Goal: Task Accomplishment & Management: Use online tool/utility

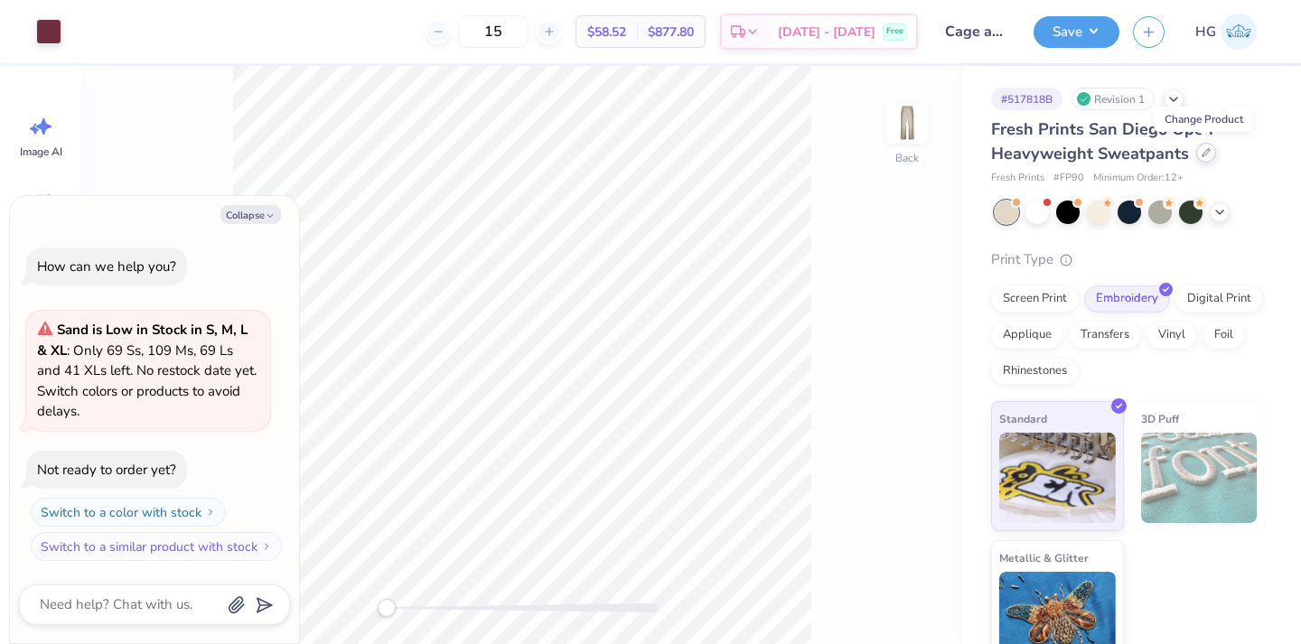
click at [1202, 155] on icon at bounding box center [1205, 152] width 7 height 7
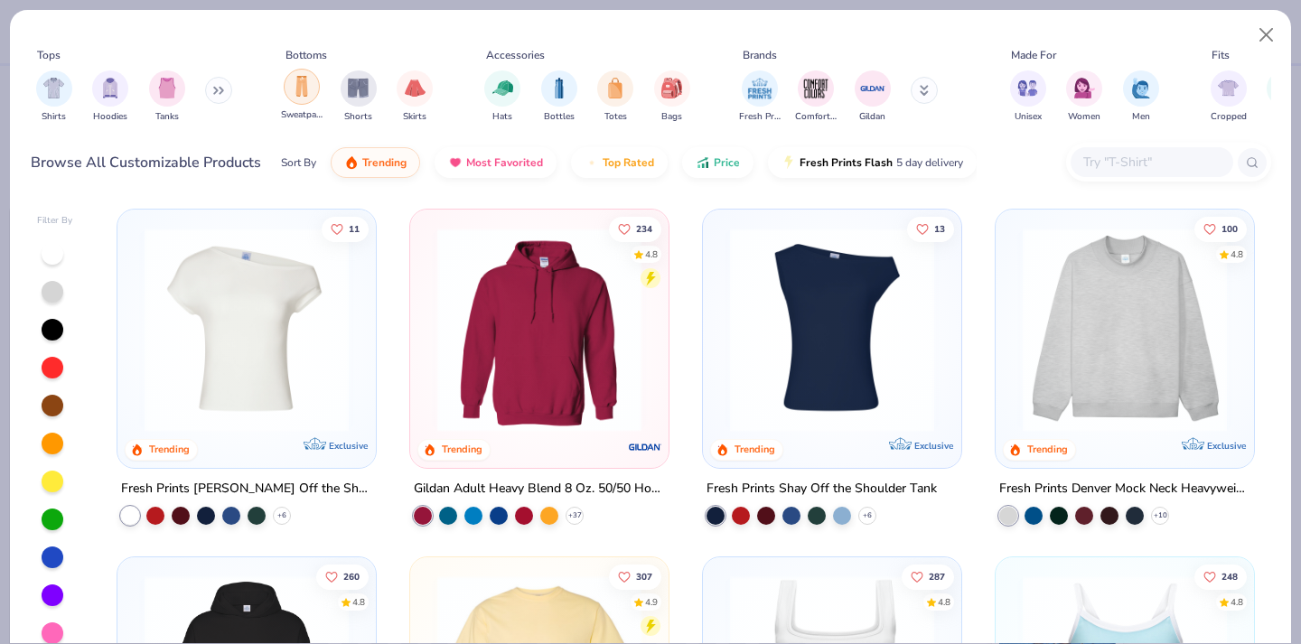
click at [310, 87] on img "filter for Sweatpants" at bounding box center [302, 86] width 20 height 21
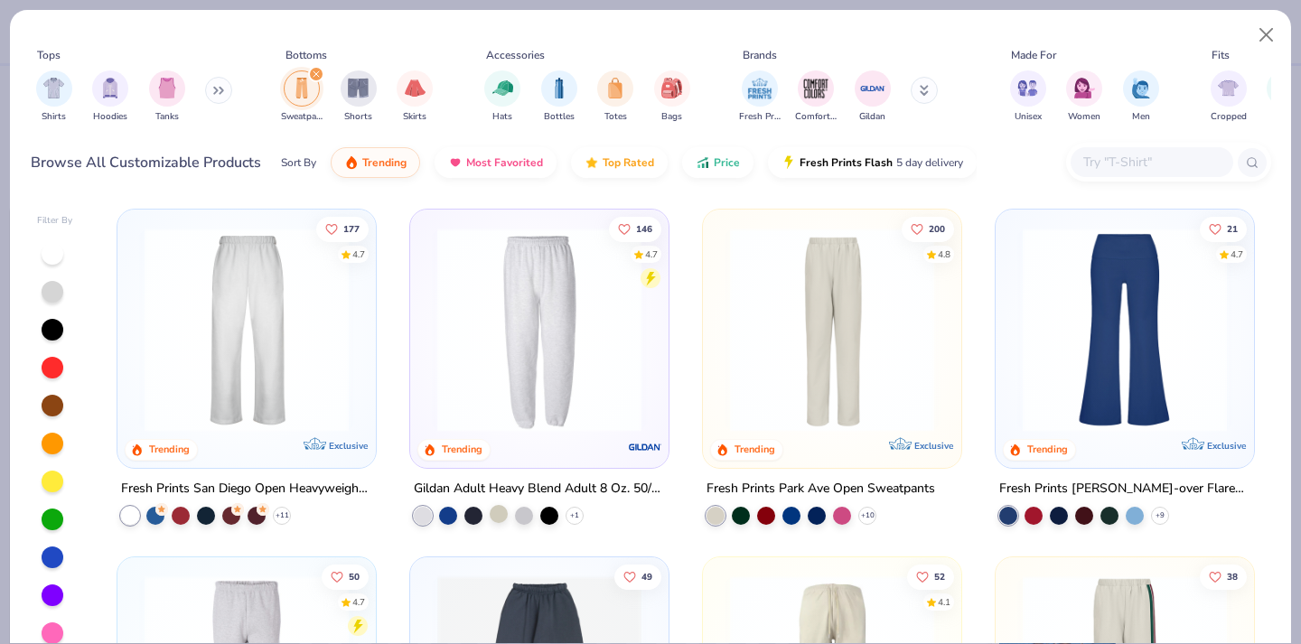
click at [490, 510] on div at bounding box center [499, 514] width 18 height 18
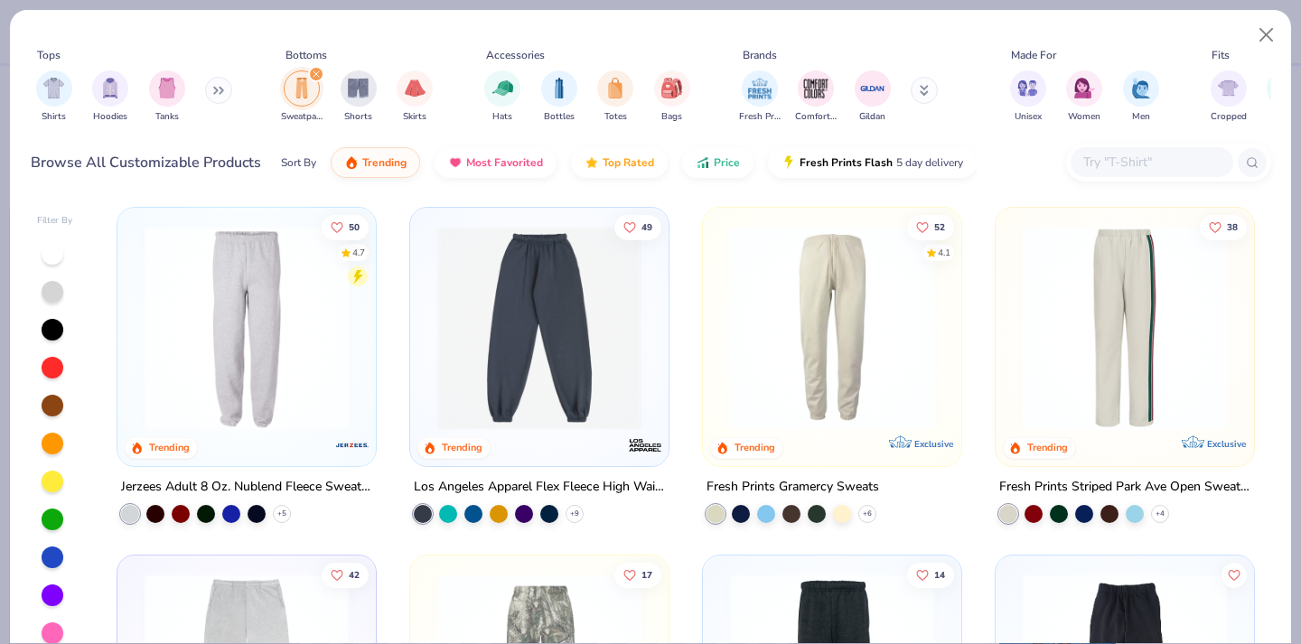
scroll to position [350, 0]
click at [876, 371] on img at bounding box center [832, 327] width 222 height 204
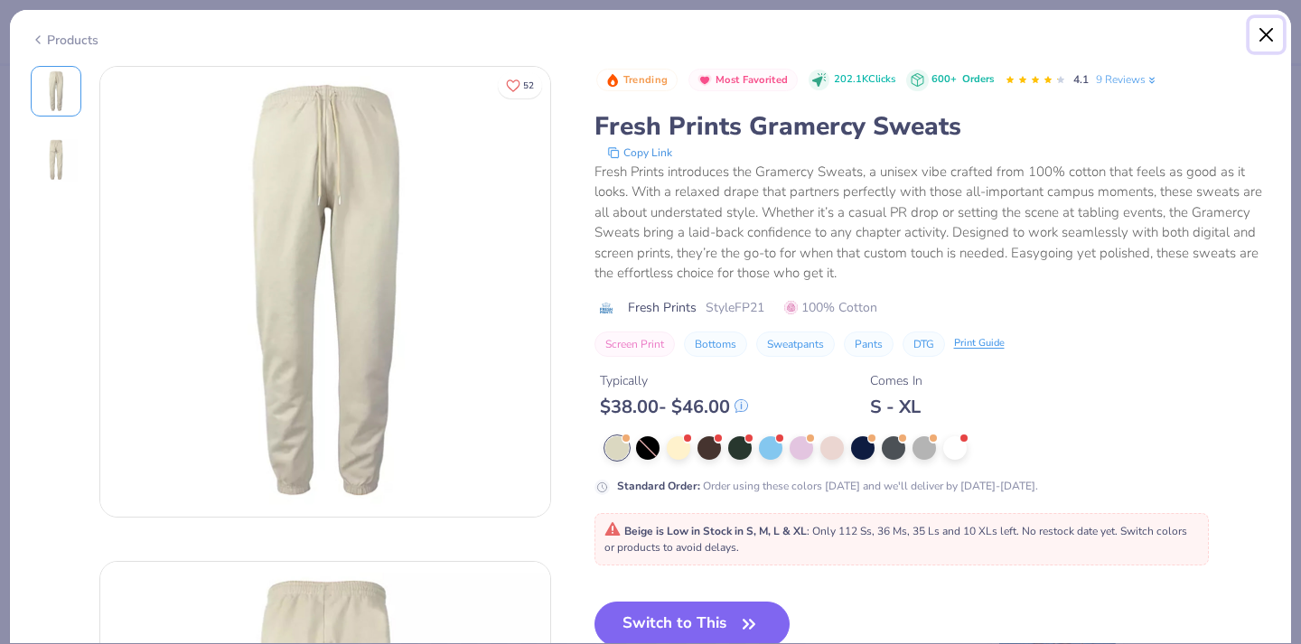
click at [1275, 33] on button "Close" at bounding box center [1266, 35] width 34 height 34
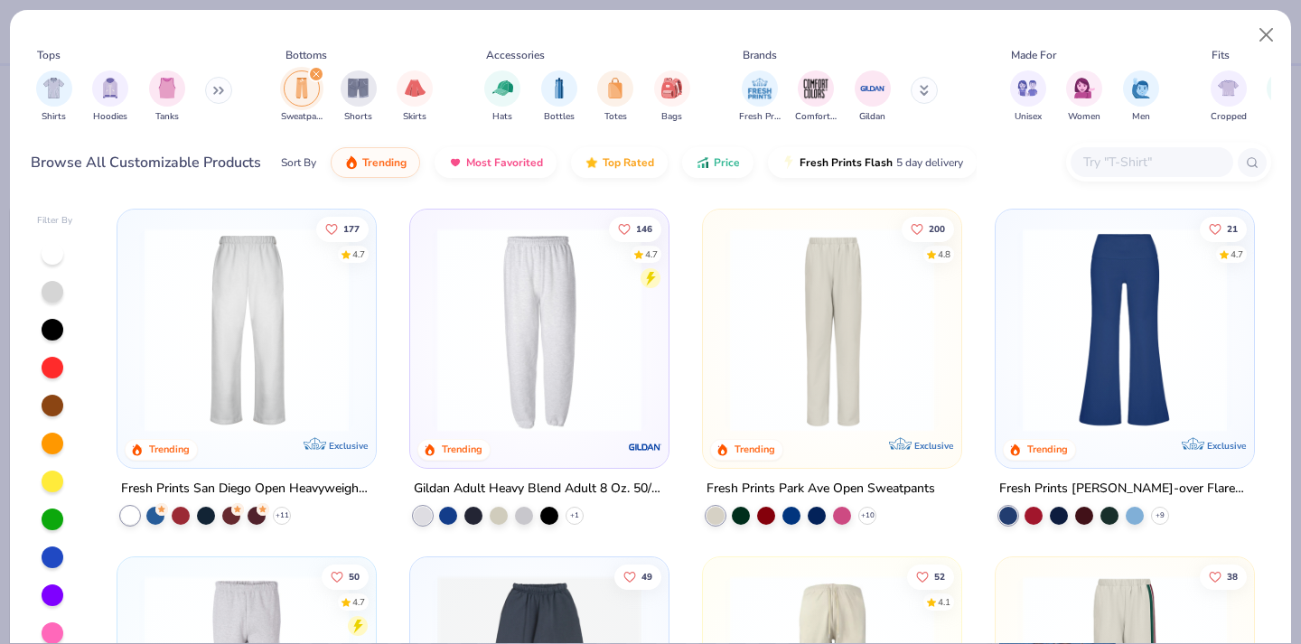
click at [529, 318] on img at bounding box center [539, 330] width 222 height 204
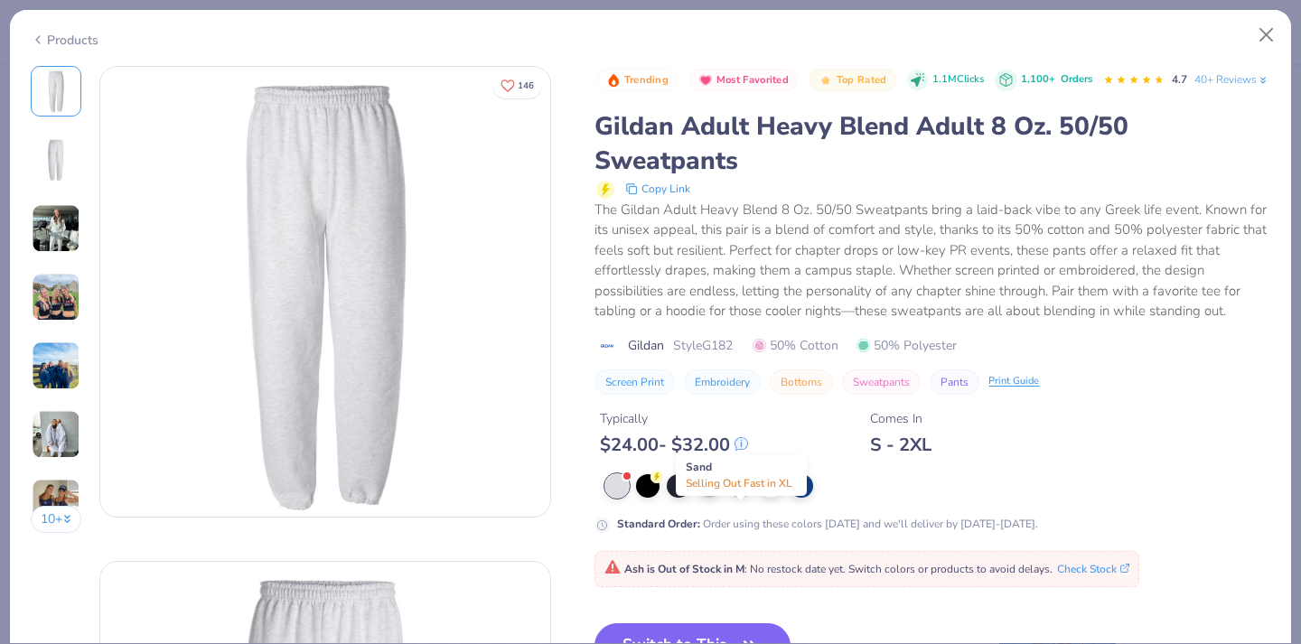
click at [742, 496] on div at bounding box center [739, 483] width 23 height 23
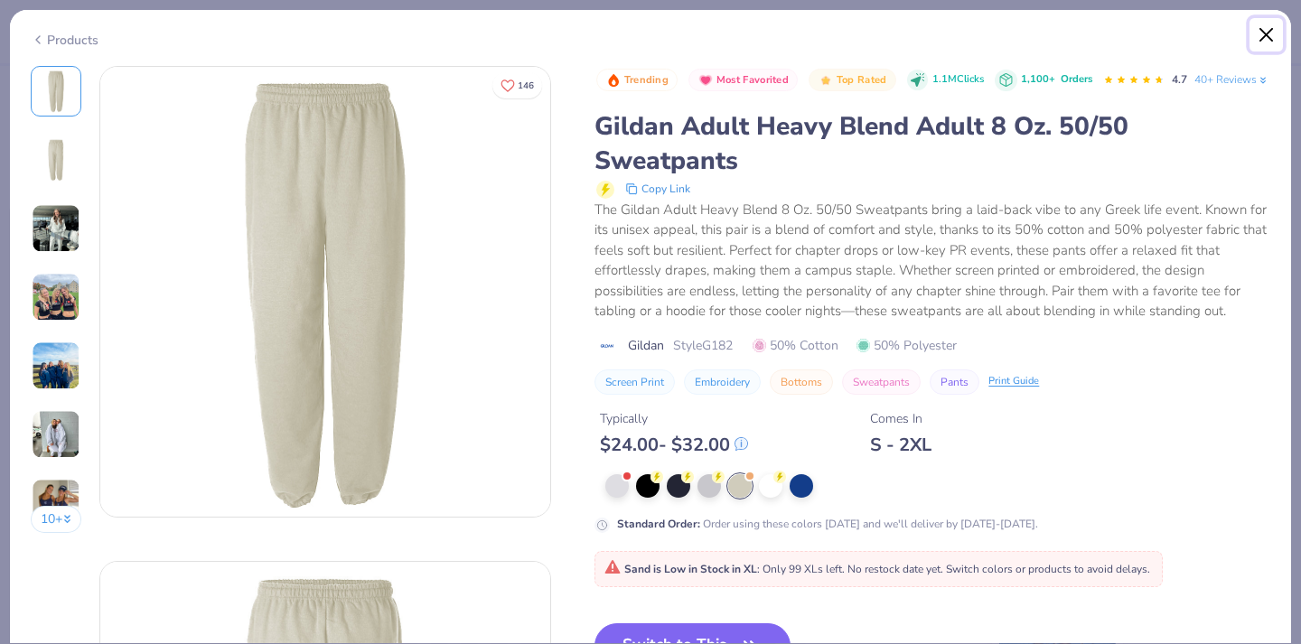
click at [1258, 37] on button "Close" at bounding box center [1266, 35] width 34 height 34
type textarea "x"
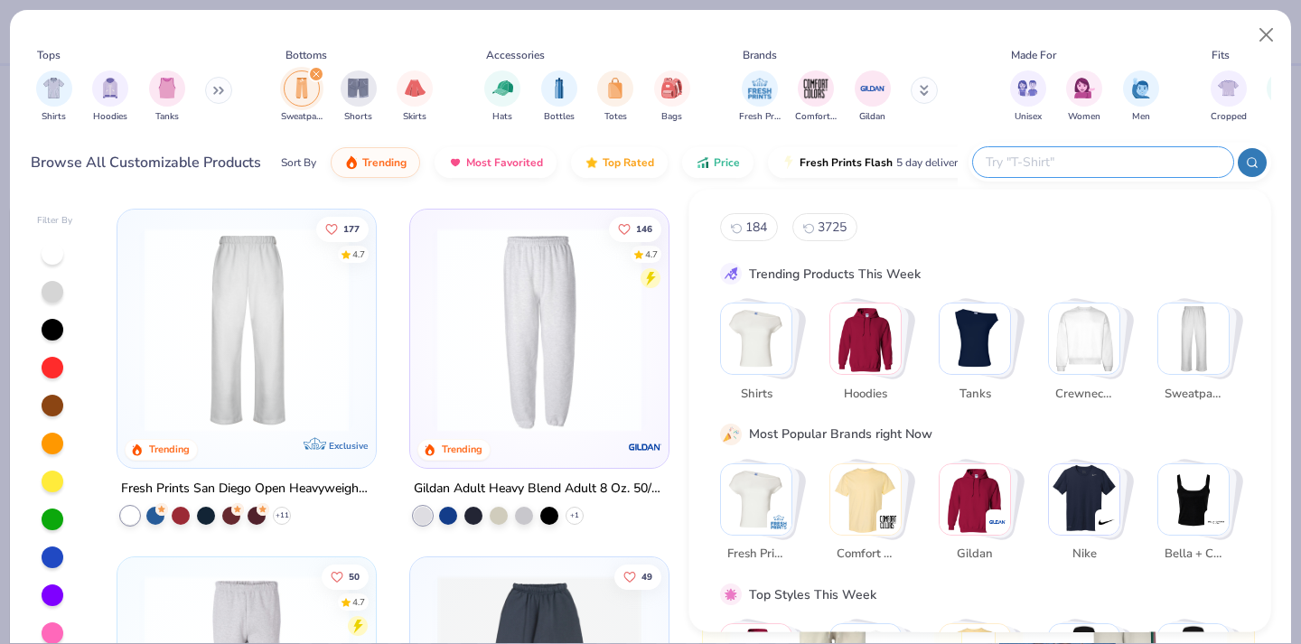
click at [1118, 163] on input "text" at bounding box center [1102, 162] width 237 height 21
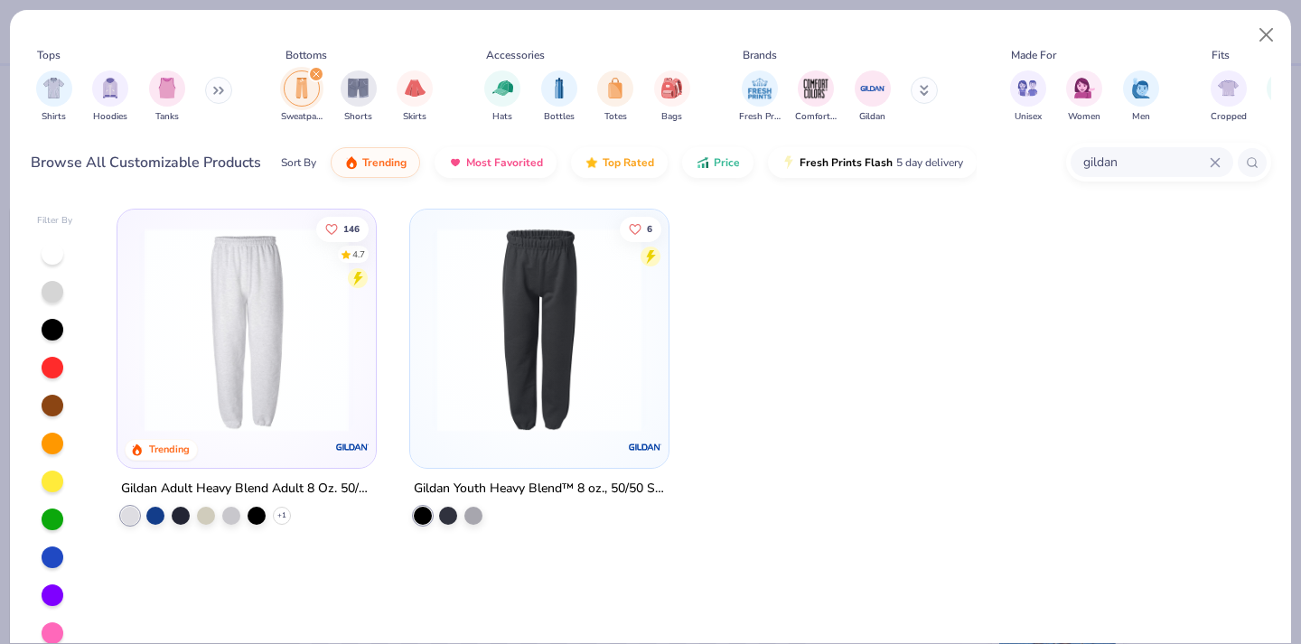
click at [1137, 165] on input "gildan" at bounding box center [1145, 162] width 128 height 21
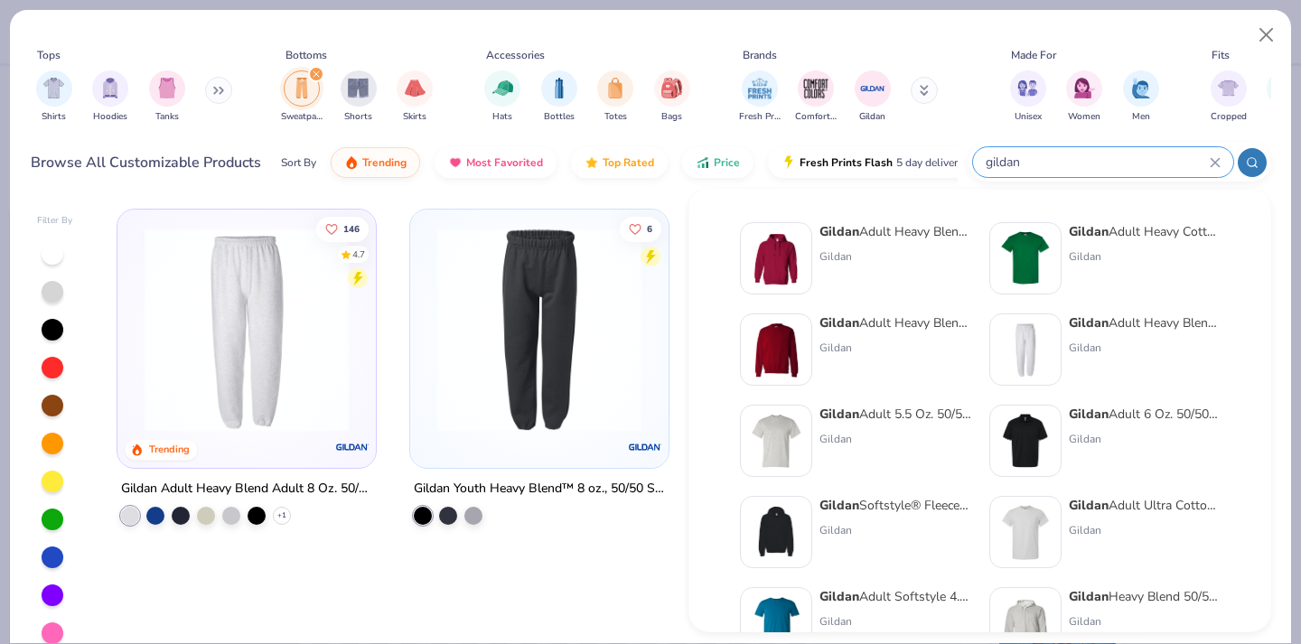
drag, startPoint x: 1137, startPoint y: 165, endPoint x: 897, endPoint y: 203, distance: 243.3
click at [897, 203] on body "Art colors 15 $58.52 Per Item $877.80 Total Est. Delivery [DATE] - [DATE] Free …" at bounding box center [650, 322] width 1301 height 644
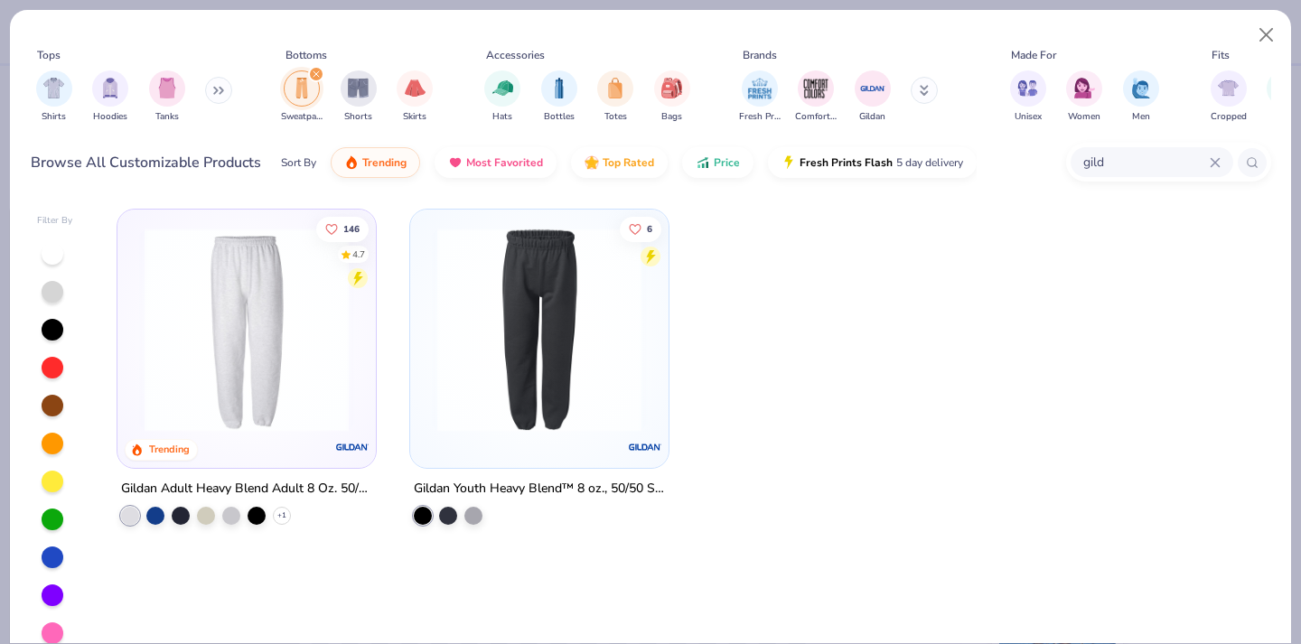
type input "gil"
click at [1210, 163] on icon at bounding box center [1215, 162] width 11 height 11
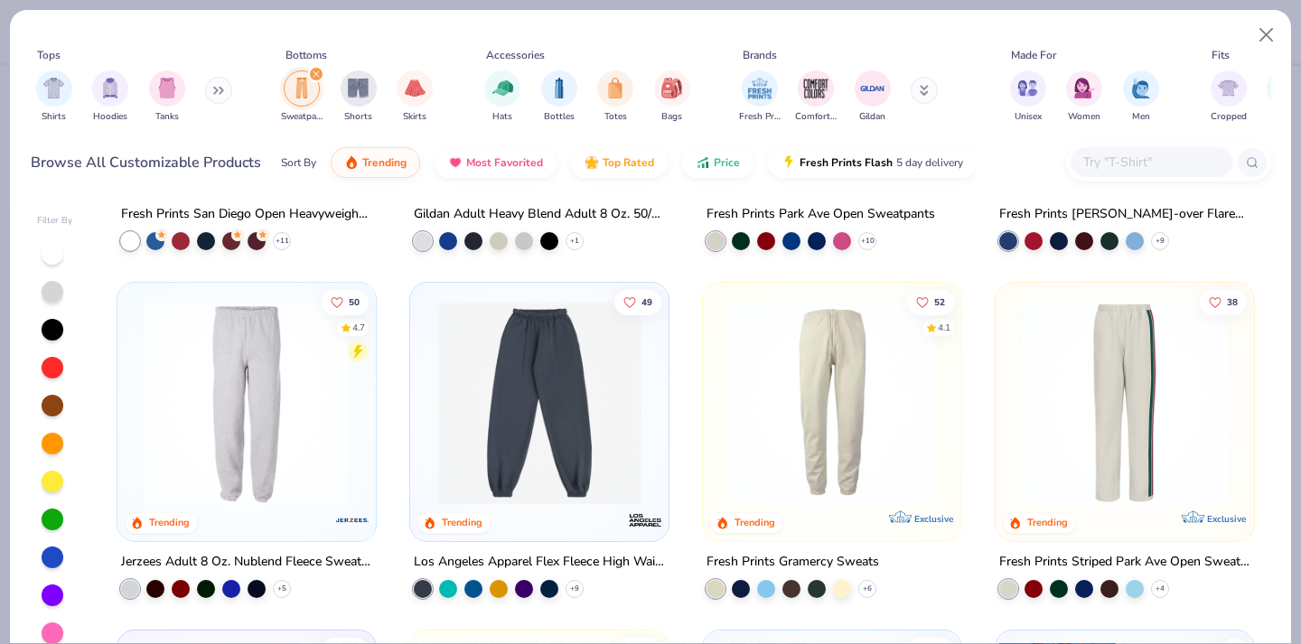
scroll to position [287, 0]
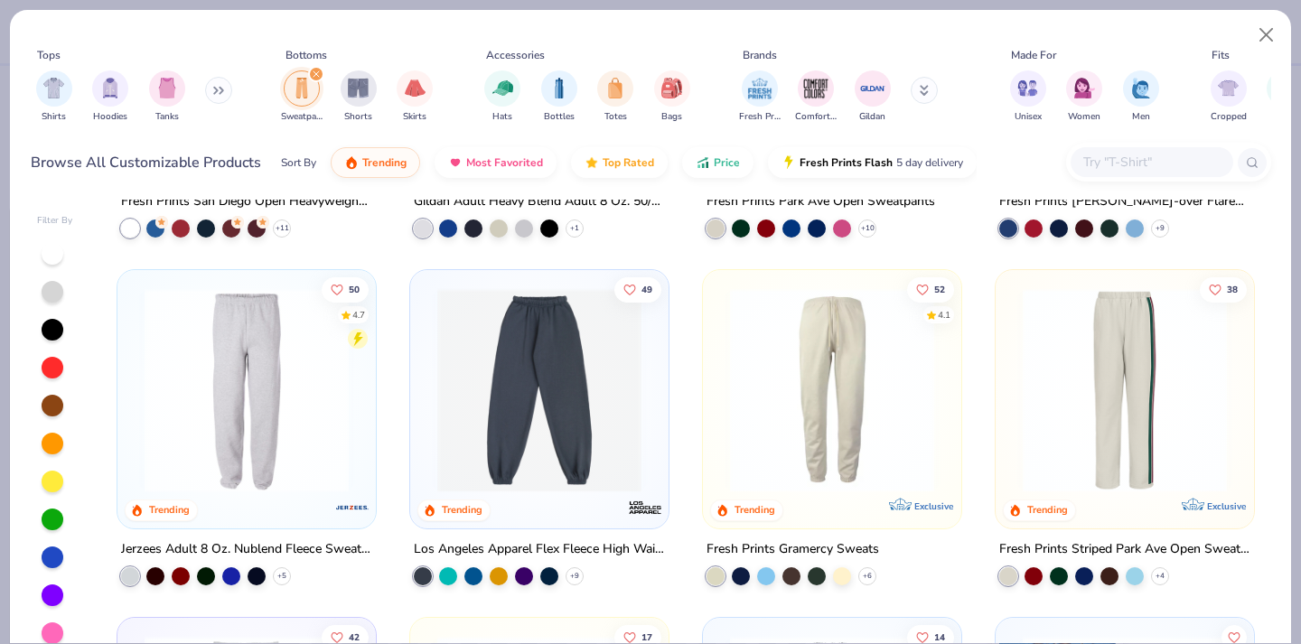
click at [803, 410] on img at bounding box center [832, 390] width 222 height 204
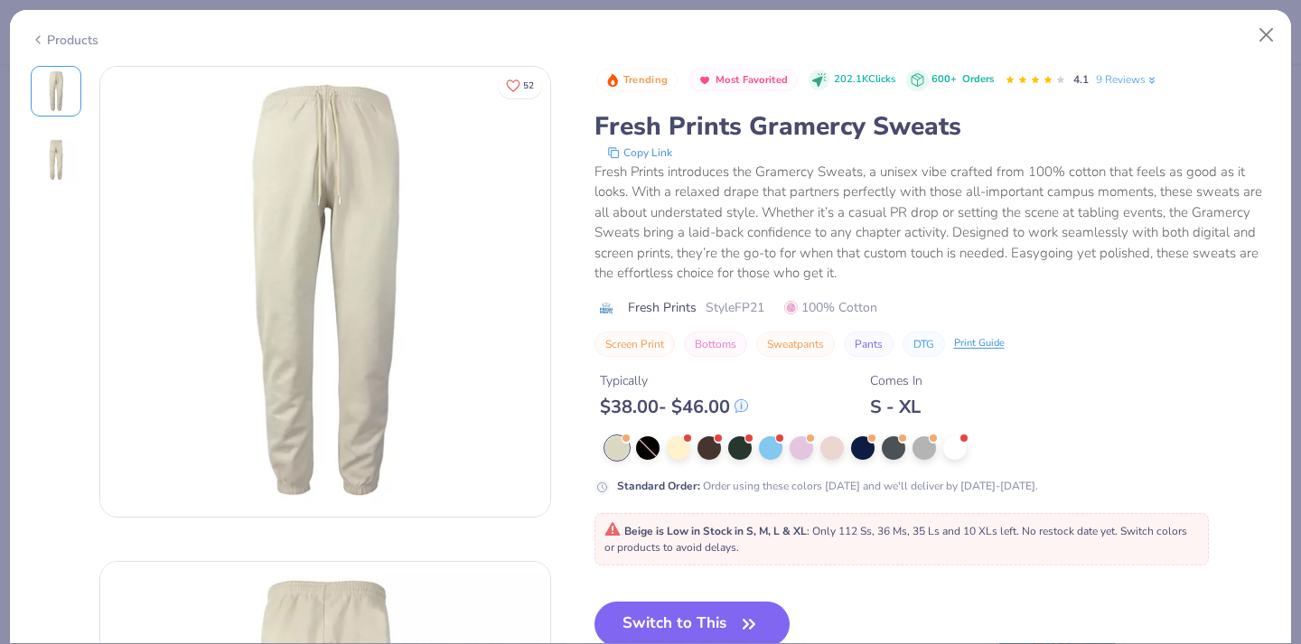
click at [79, 154] on div at bounding box center [56, 160] width 51 height 51
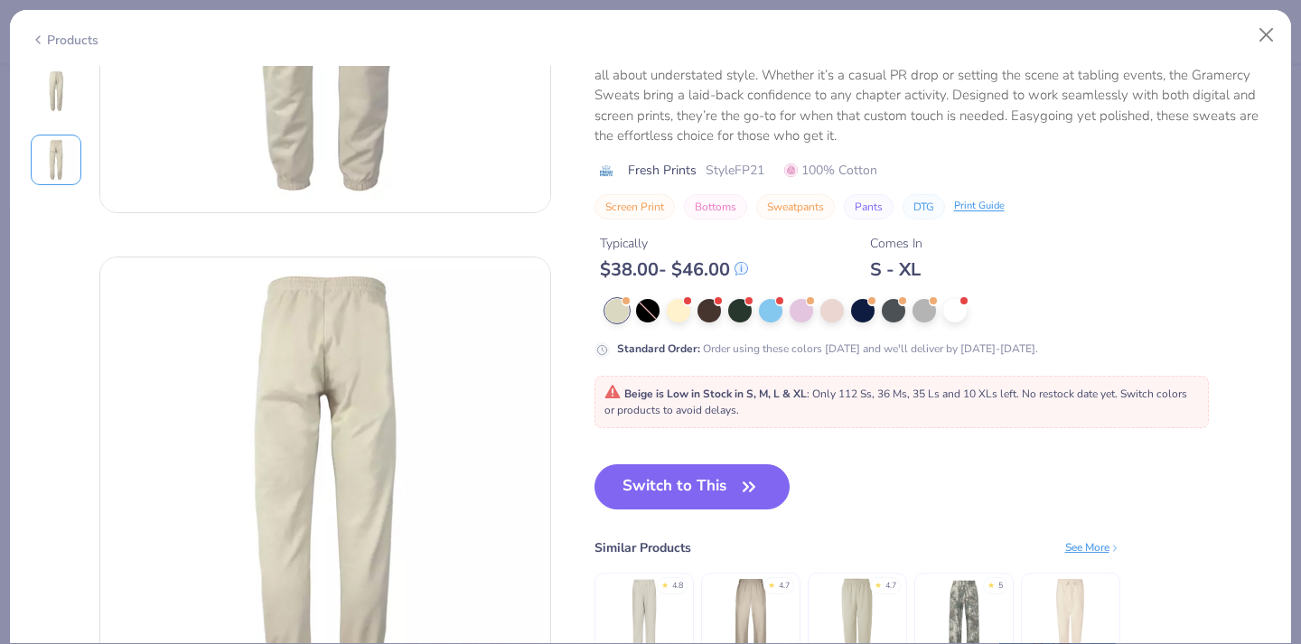
scroll to position [290, 0]
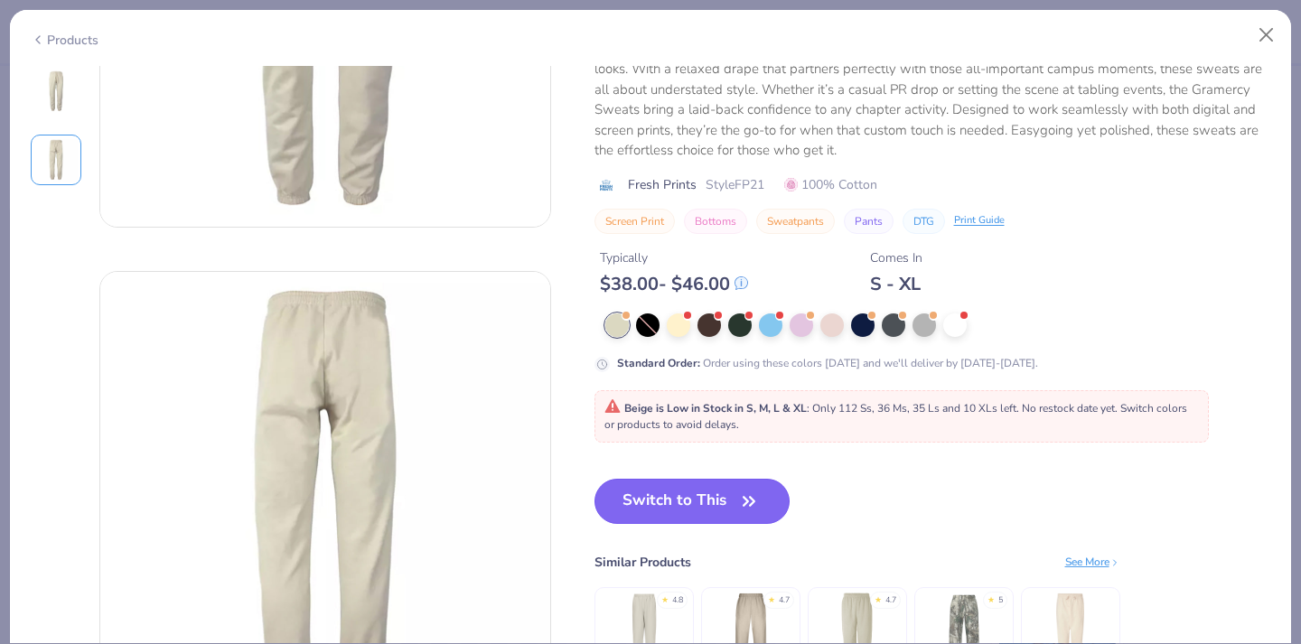
click at [650, 490] on button "Switch to This" at bounding box center [692, 501] width 196 height 45
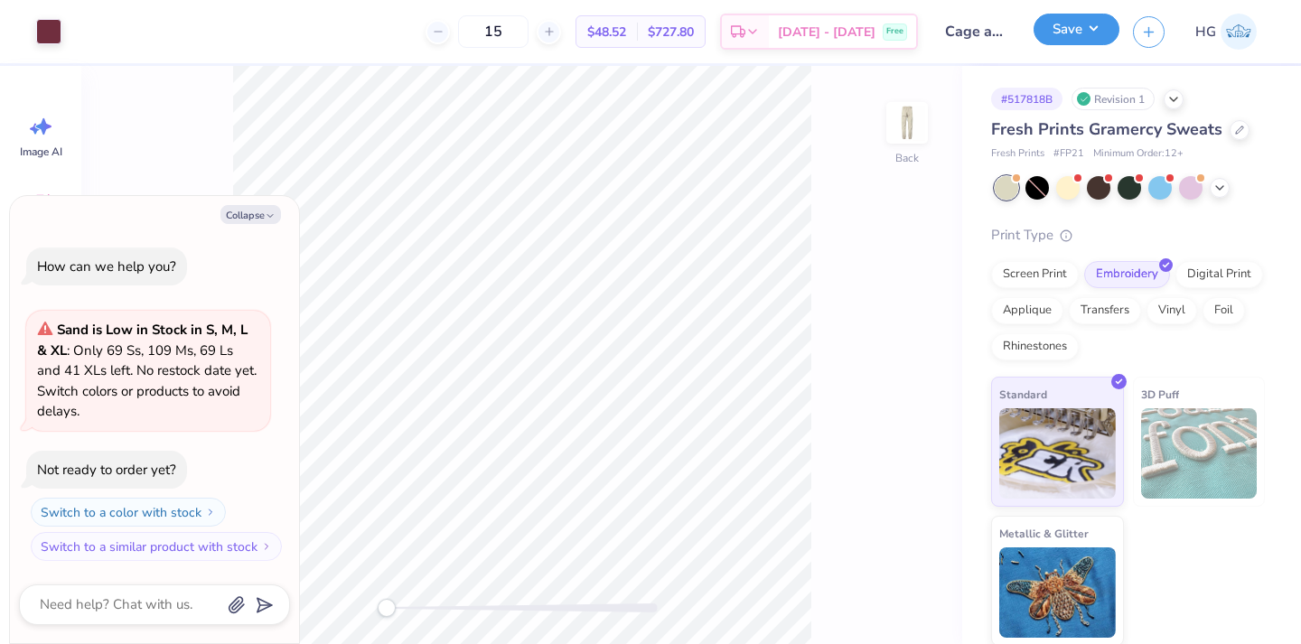
click at [1102, 33] on button "Save" at bounding box center [1076, 30] width 86 height 32
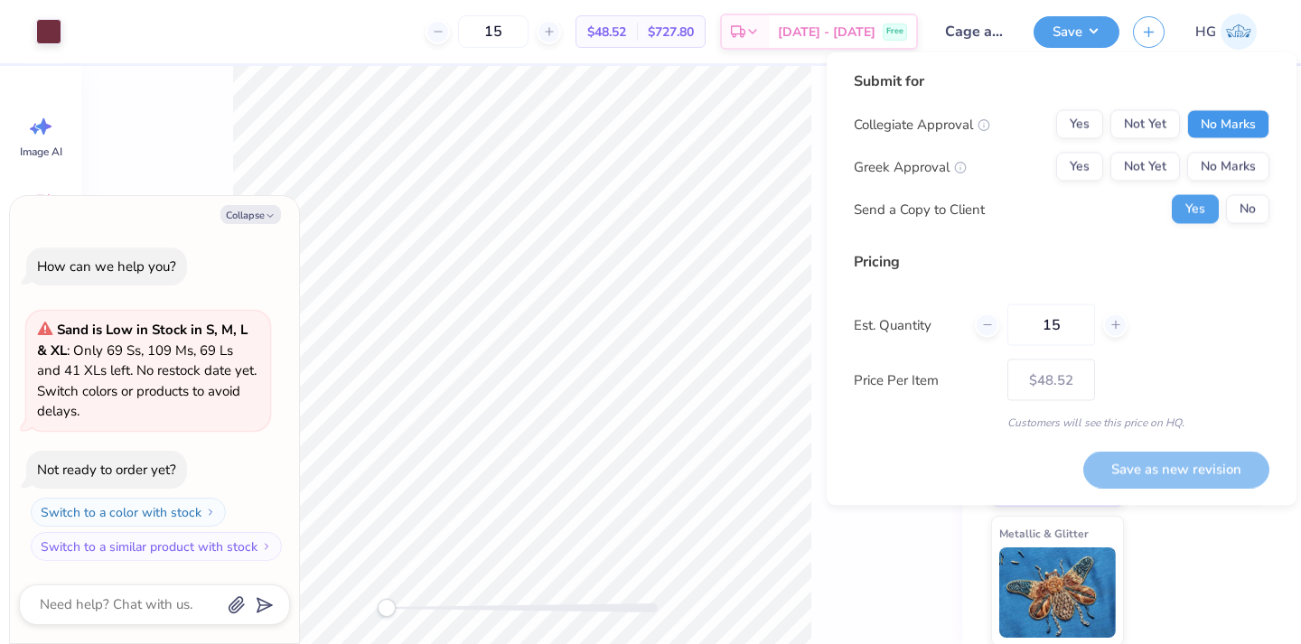
click at [1211, 112] on button "No Marks" at bounding box center [1228, 124] width 82 height 29
click at [1230, 172] on button "No Marks" at bounding box center [1228, 167] width 82 height 29
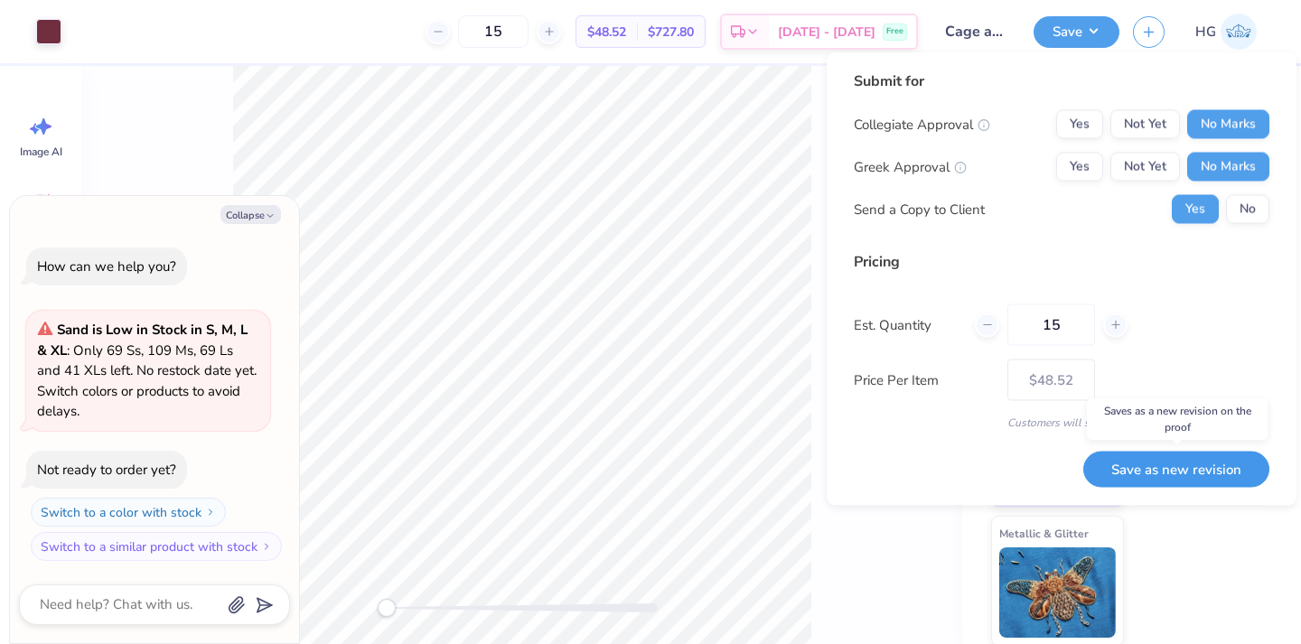
click at [1175, 470] on button "Save as new revision" at bounding box center [1176, 469] width 186 height 37
type textarea "x"
type input "– –"
type textarea "x"
type input "$48.52"
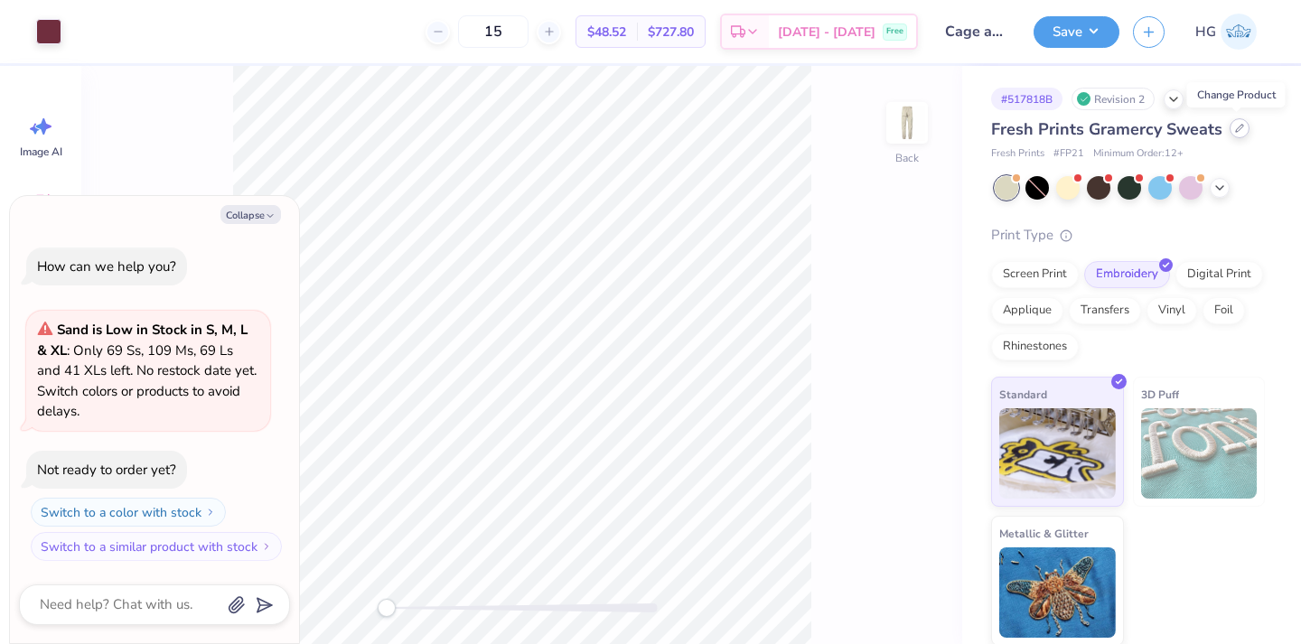
click at [1243, 130] on div at bounding box center [1239, 128] width 20 height 20
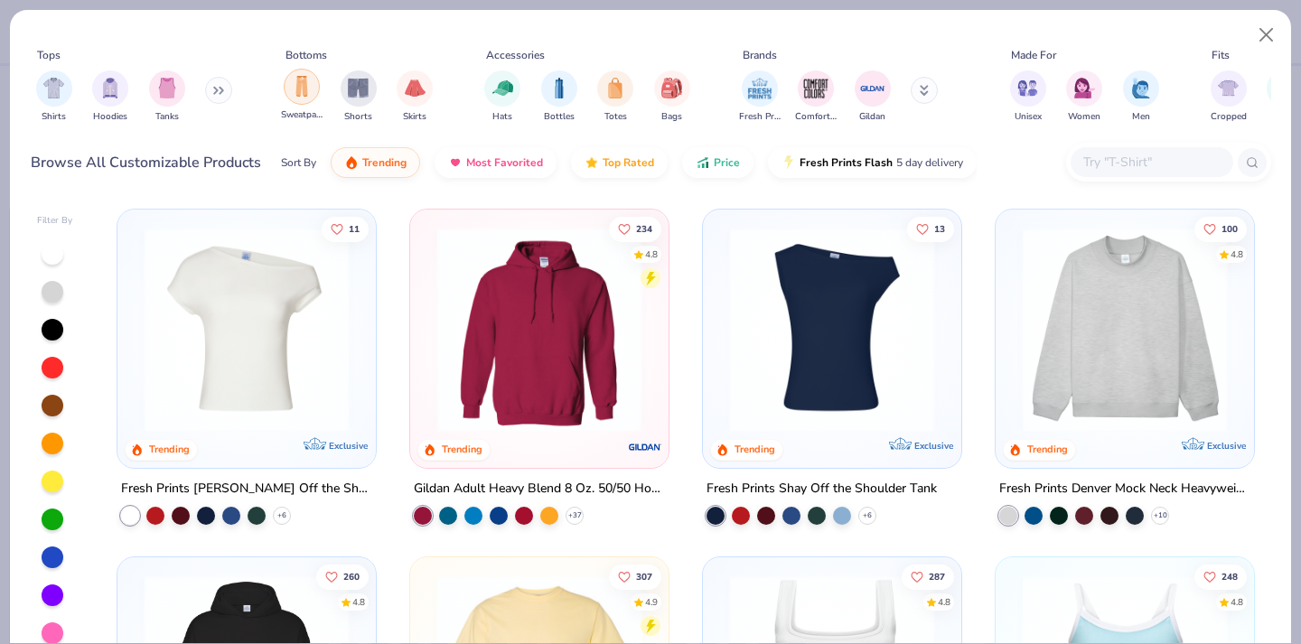
click at [297, 85] on img "filter for Sweatpants" at bounding box center [302, 86] width 20 height 21
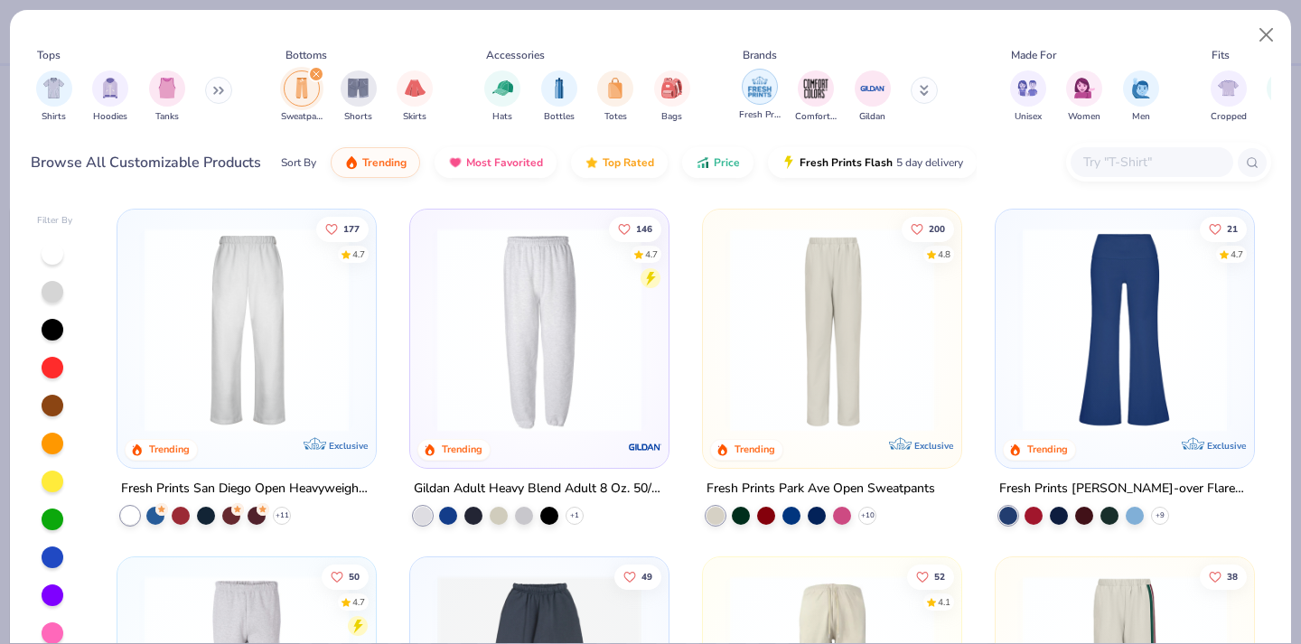
click at [759, 95] on img "filter for Fresh Prints" at bounding box center [759, 86] width 27 height 27
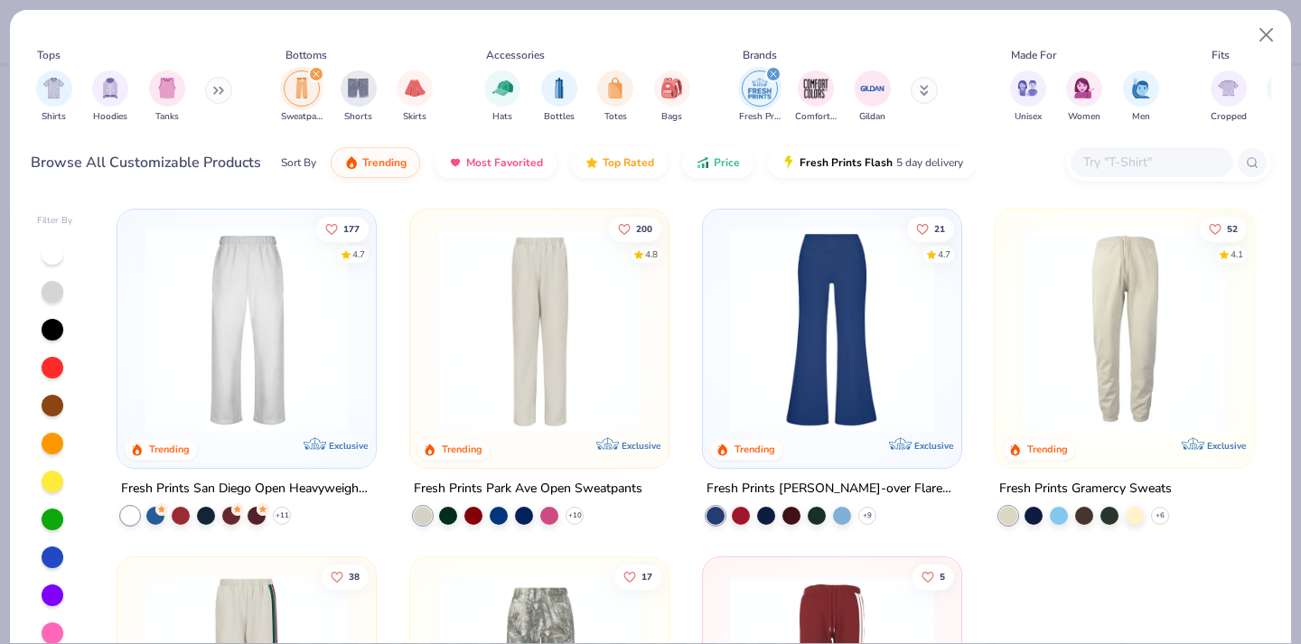
click at [602, 360] on div at bounding box center [317, 330] width 666 height 204
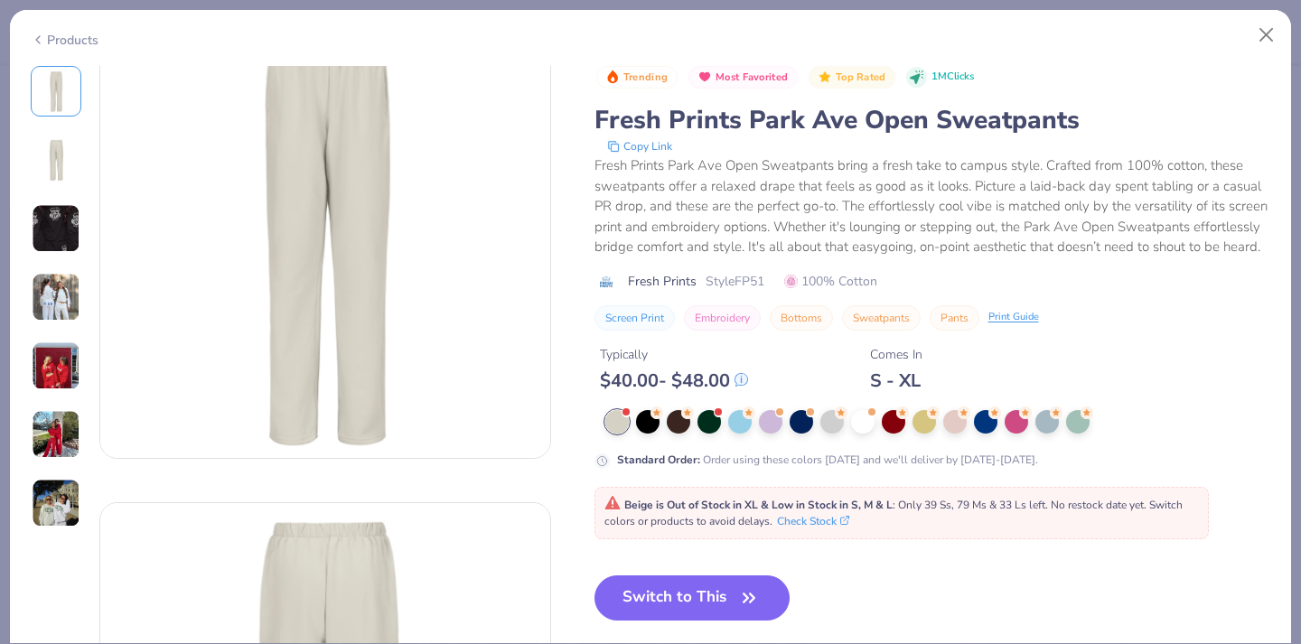
scroll to position [61, 0]
click at [1272, 35] on button "Close" at bounding box center [1266, 35] width 34 height 34
type textarea "x"
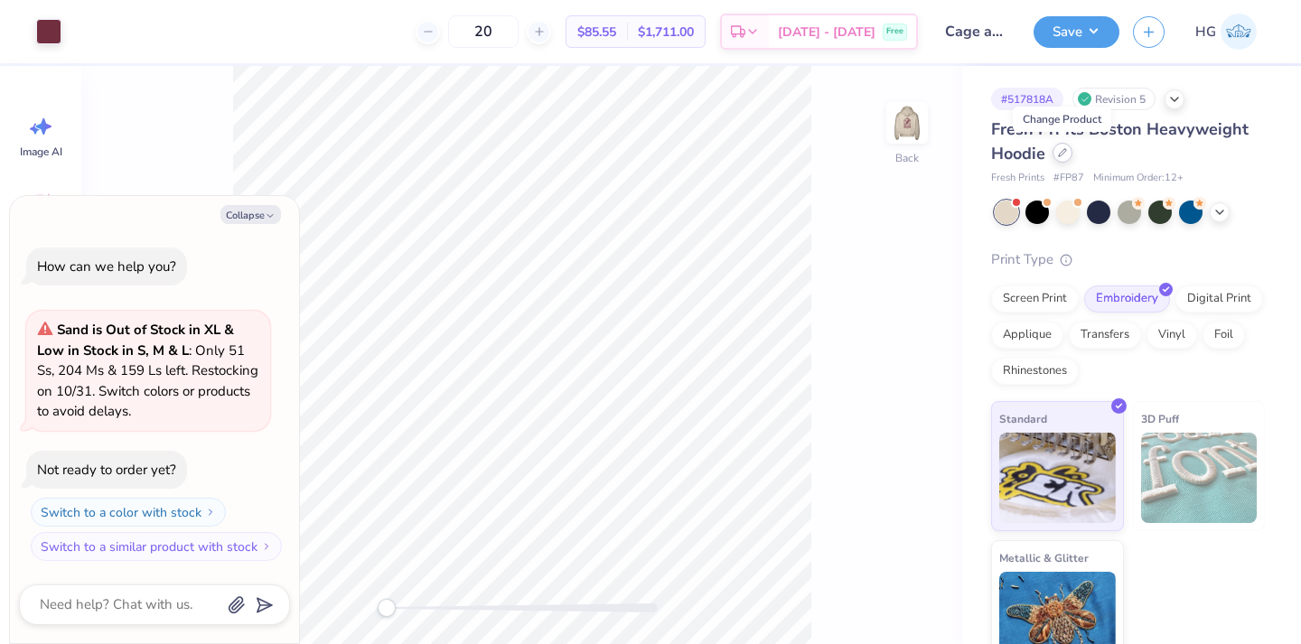
click at [1062, 161] on div at bounding box center [1062, 153] width 20 height 20
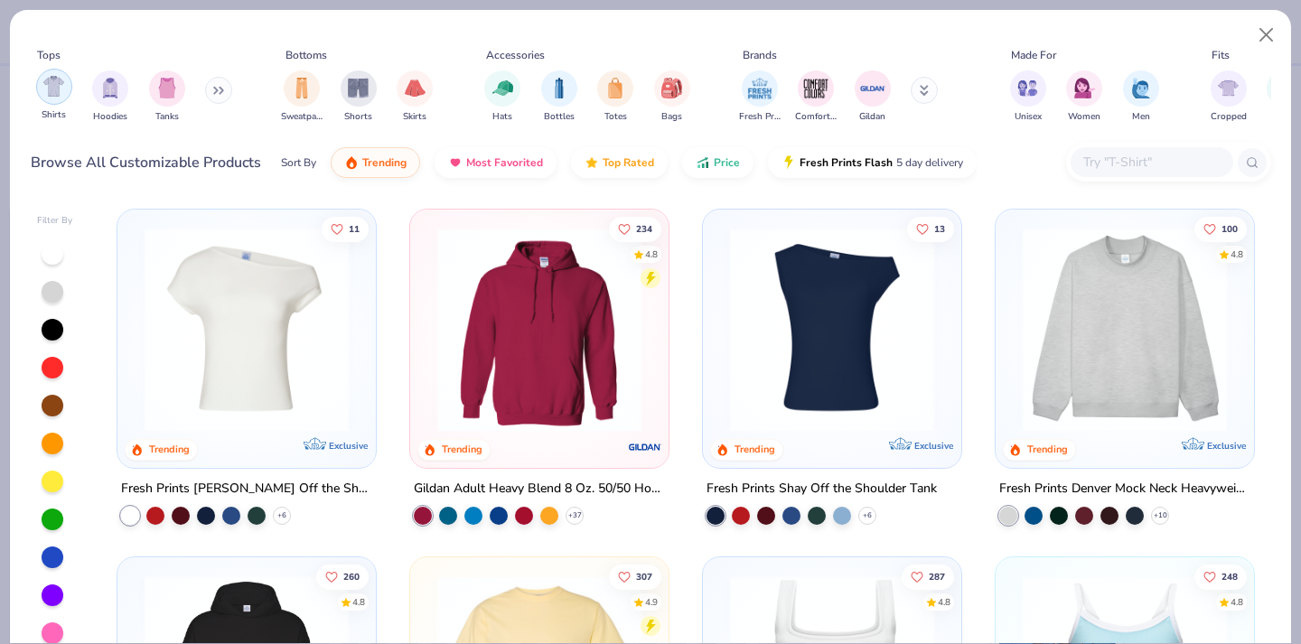
click at [67, 89] on div "filter for Shirts" at bounding box center [54, 87] width 36 height 36
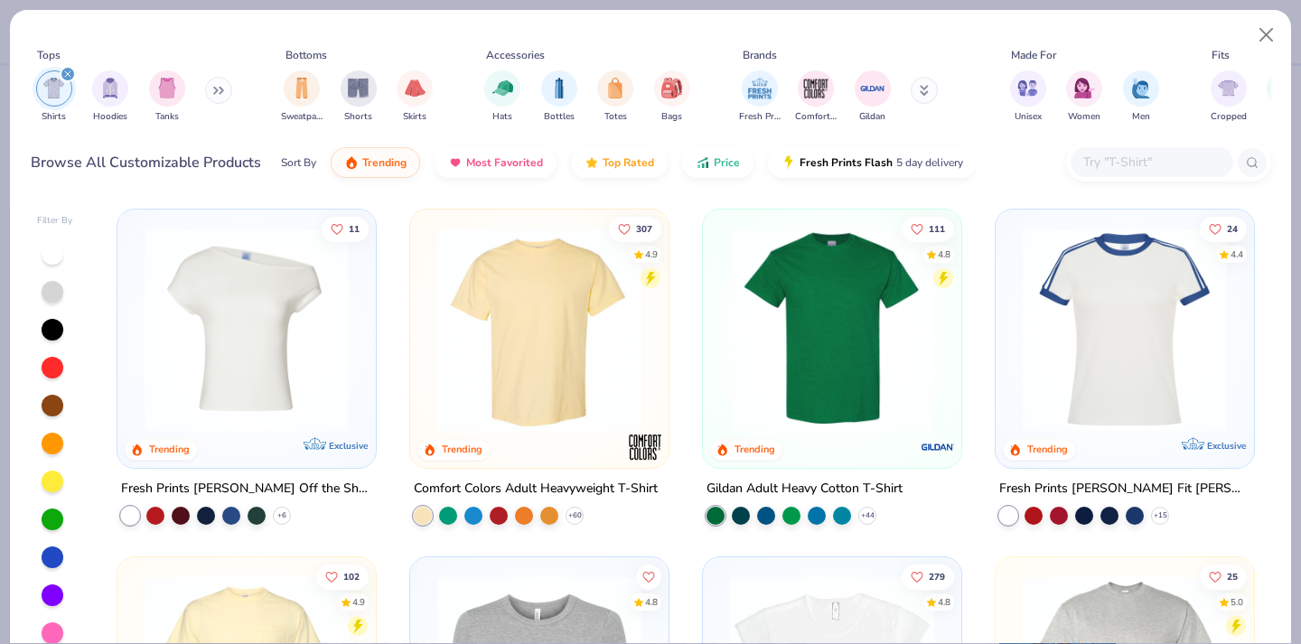
click at [68, 74] on icon "filter for Shirts" at bounding box center [67, 73] width 5 height 5
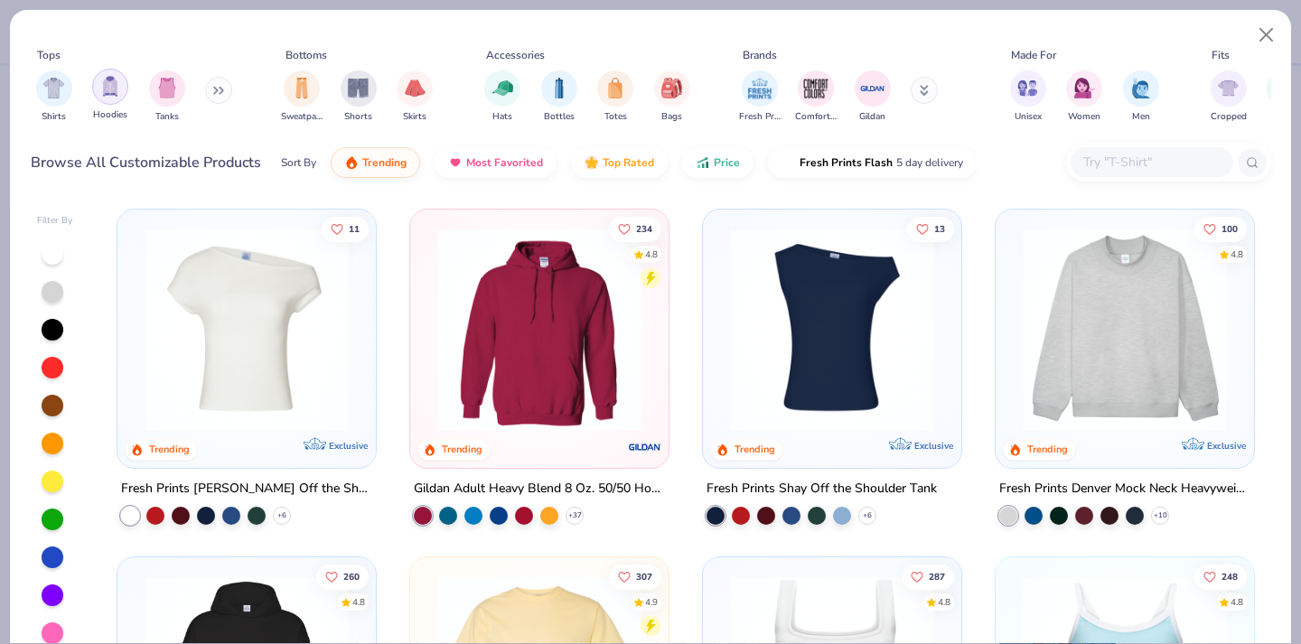
click at [100, 94] on div "filter for Hoodies" at bounding box center [110, 87] width 36 height 36
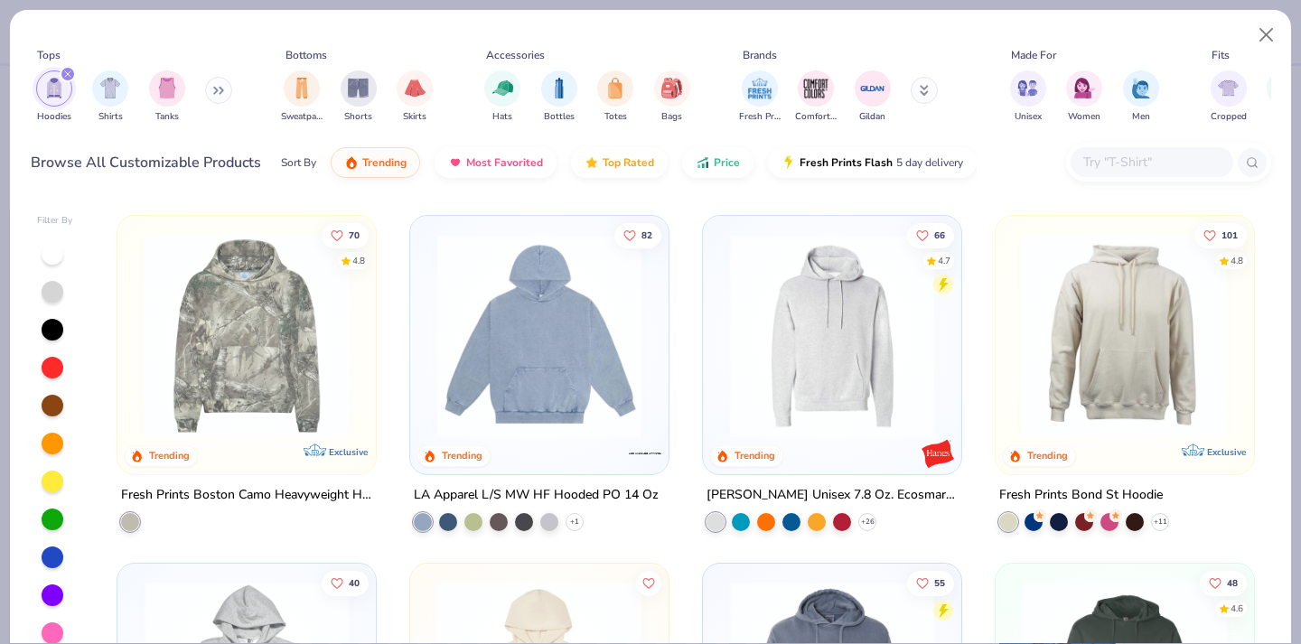
scroll to position [348, 0]
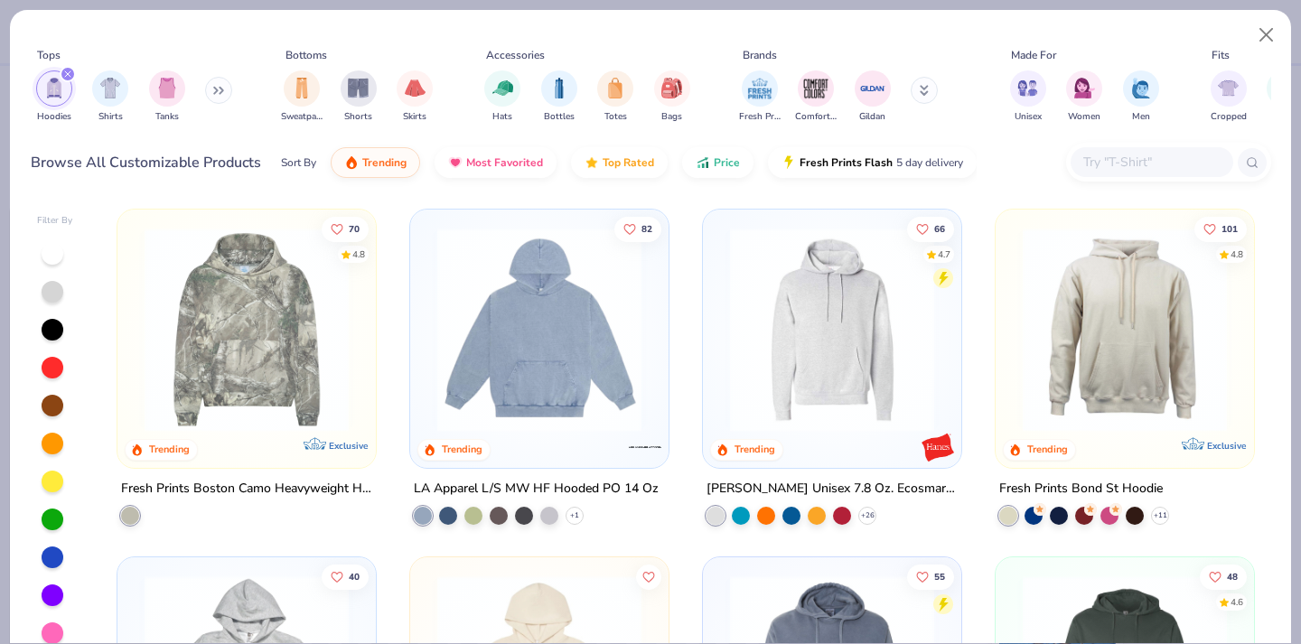
click at [1079, 396] on img at bounding box center [1125, 330] width 222 height 204
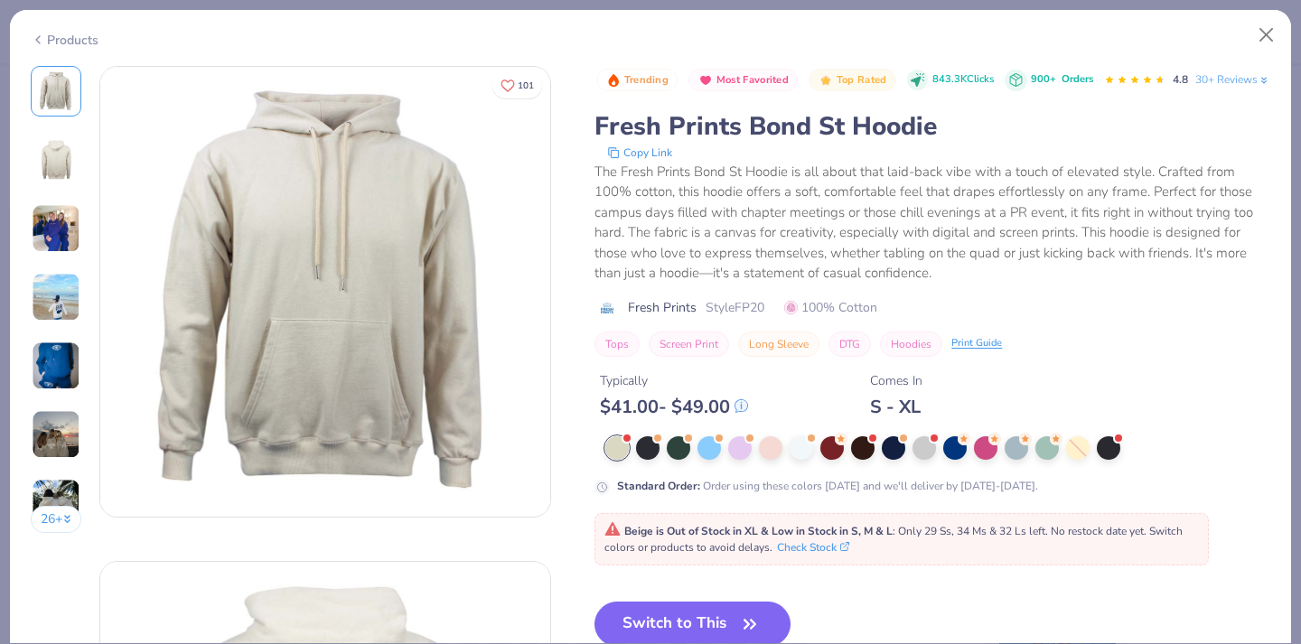
click at [55, 36] on div "Products" at bounding box center [65, 40] width 68 height 19
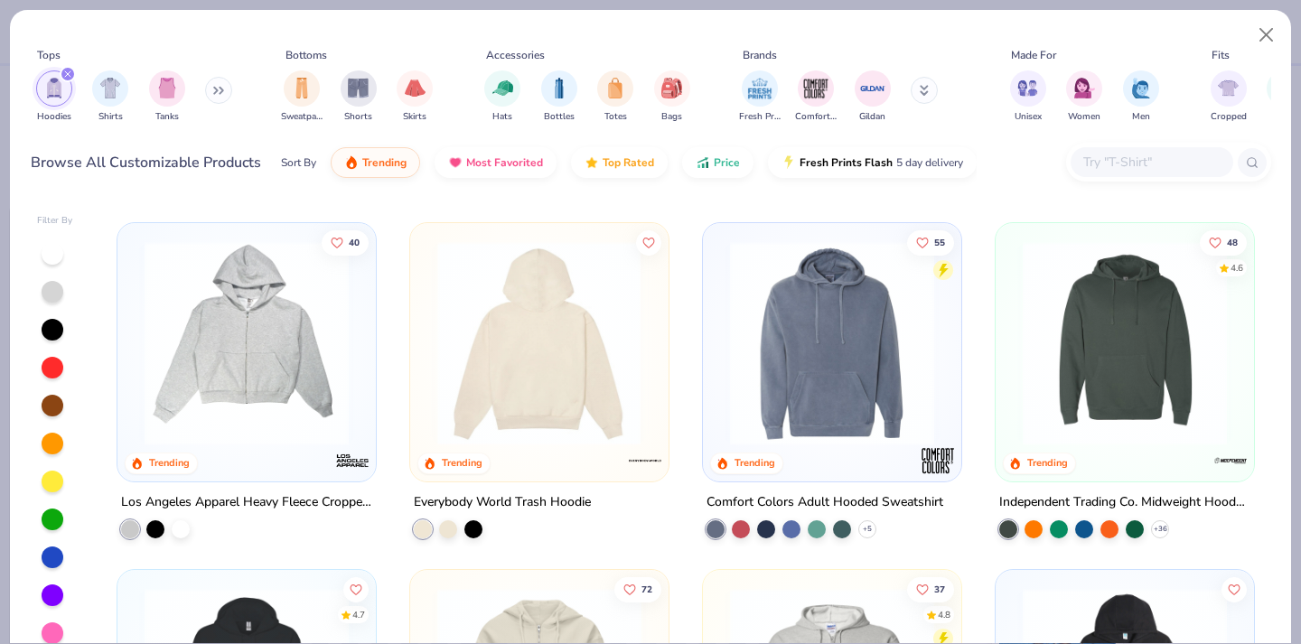
scroll to position [681, 0]
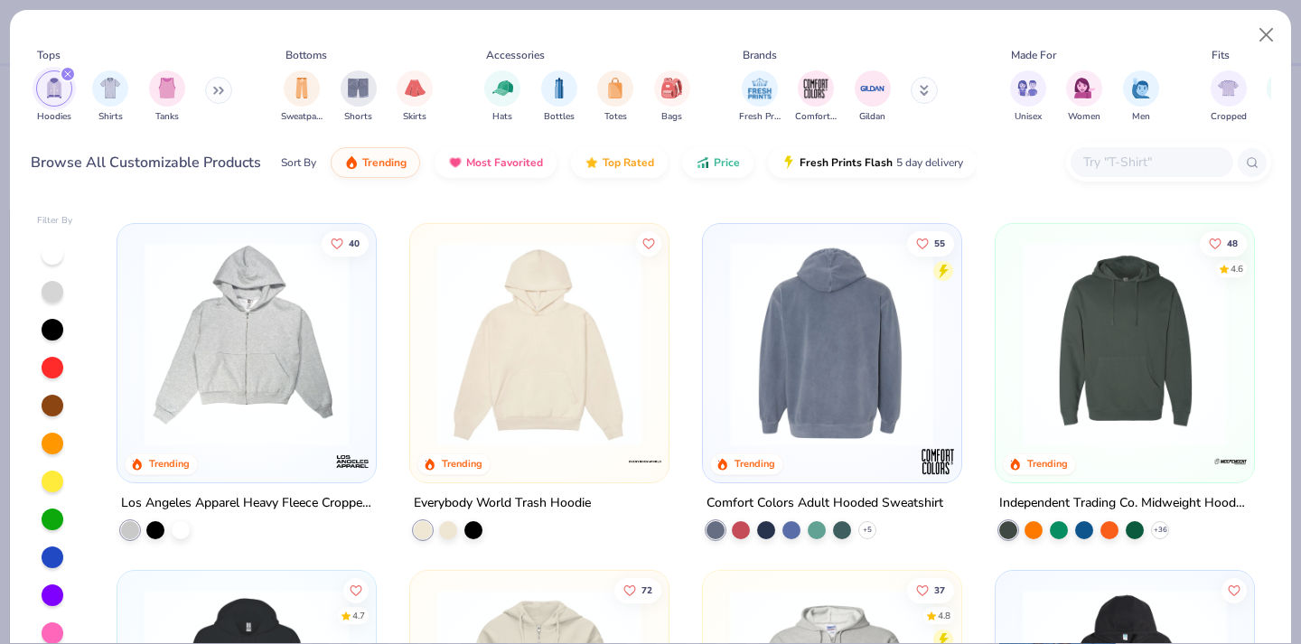
click at [721, 341] on img at bounding box center [610, 343] width 222 height 204
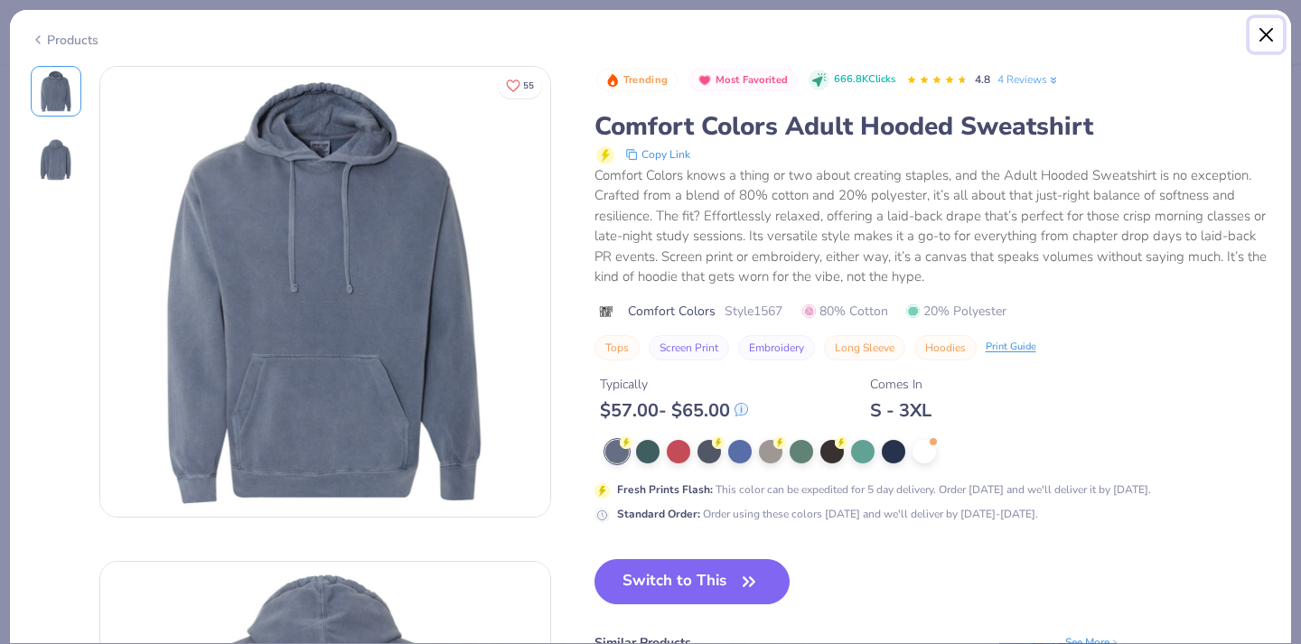
click at [1269, 36] on button "Close" at bounding box center [1266, 35] width 34 height 34
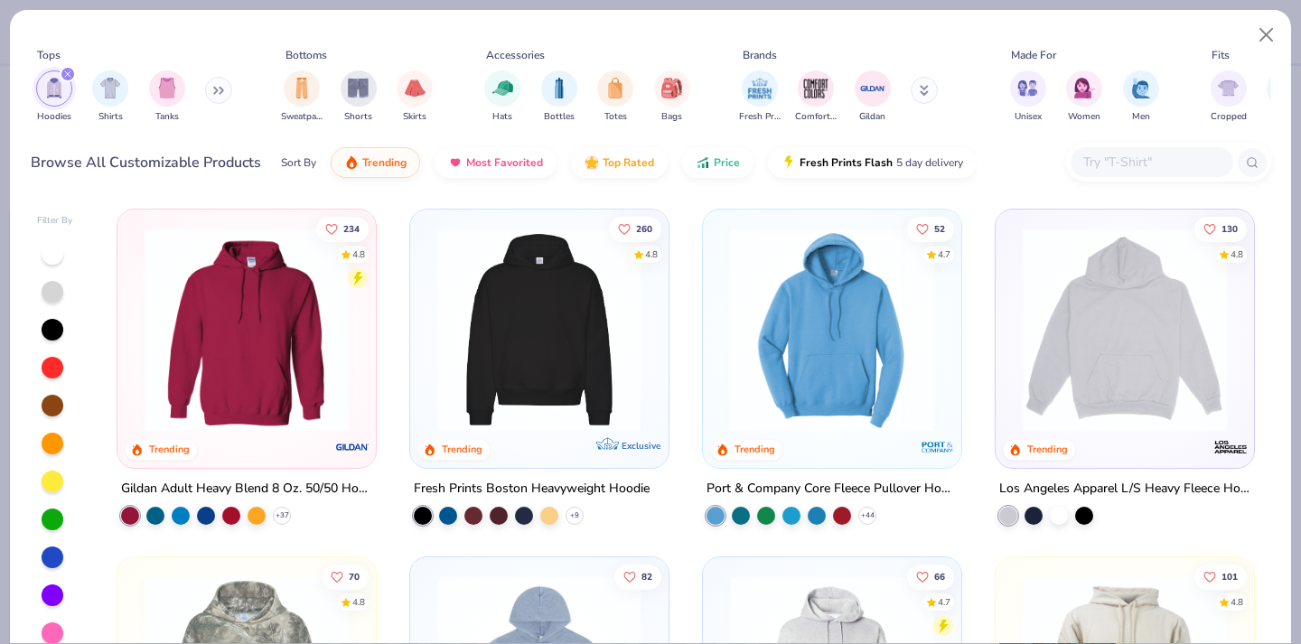
click at [255, 357] on img at bounding box center [246, 330] width 222 height 204
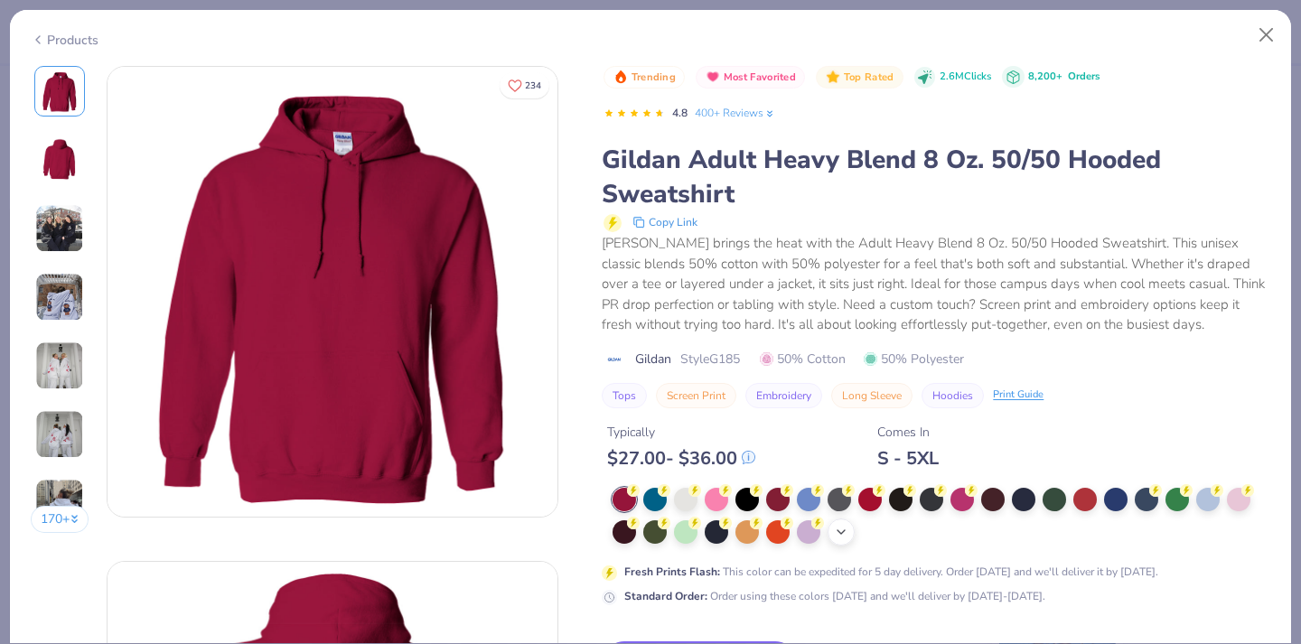
click at [847, 528] on icon at bounding box center [841, 532] width 14 height 14
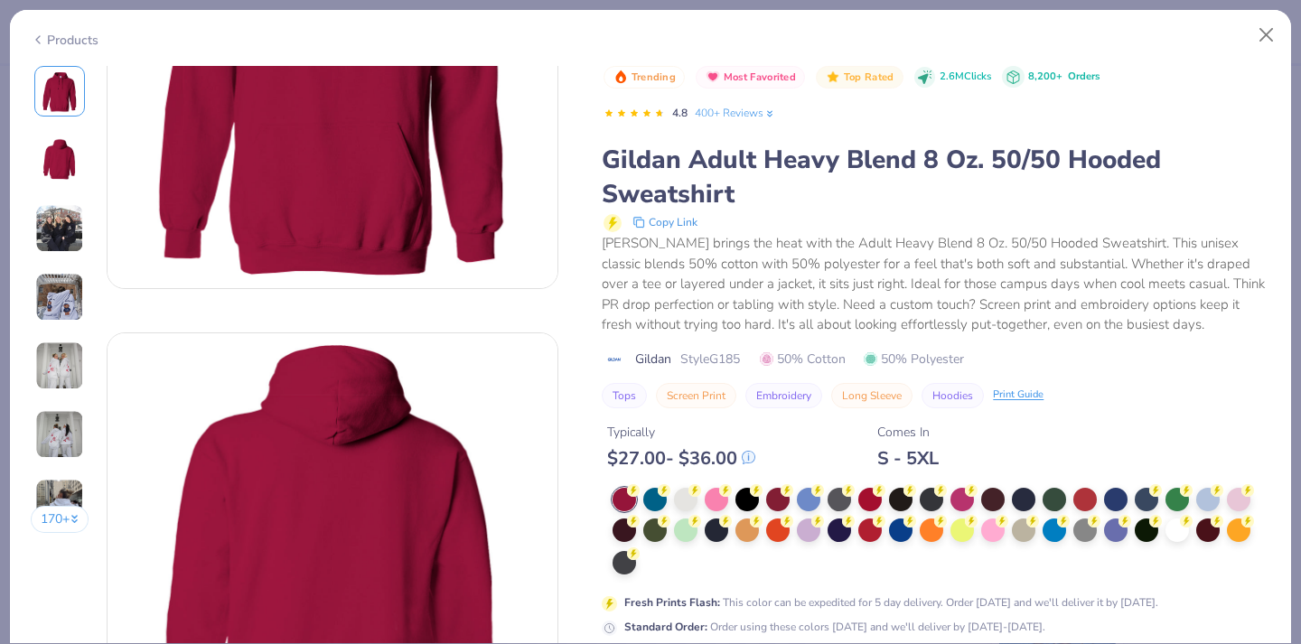
scroll to position [263, 0]
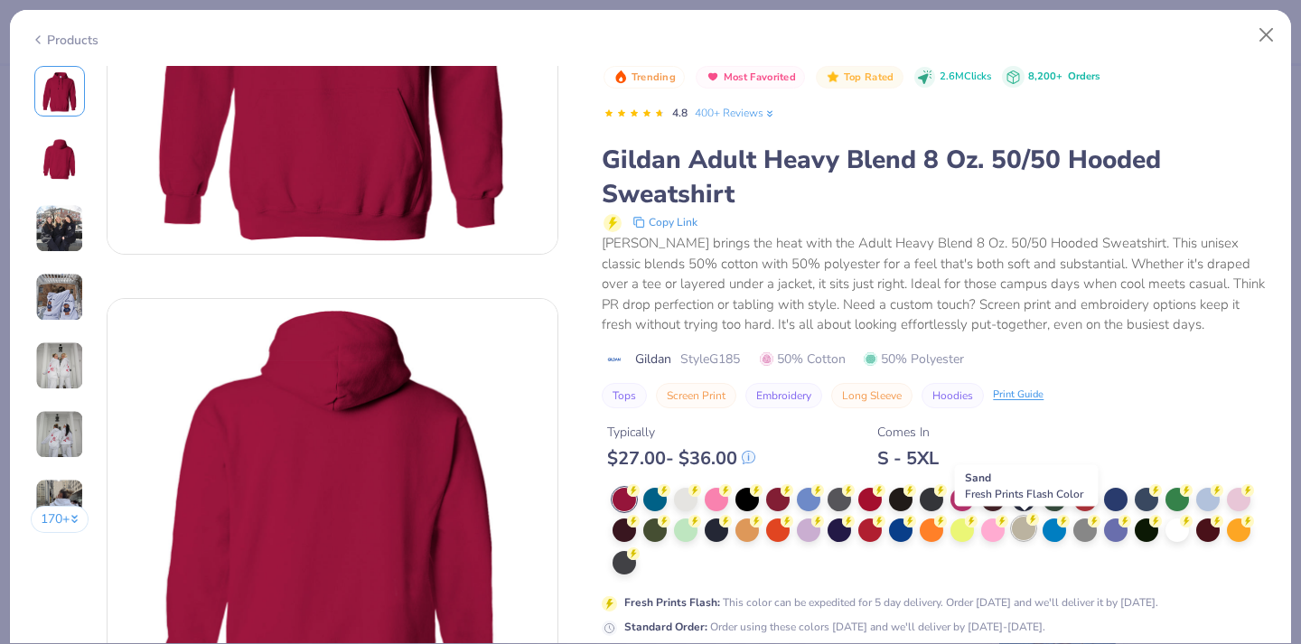
click at [1026, 537] on div at bounding box center [1023, 528] width 23 height 23
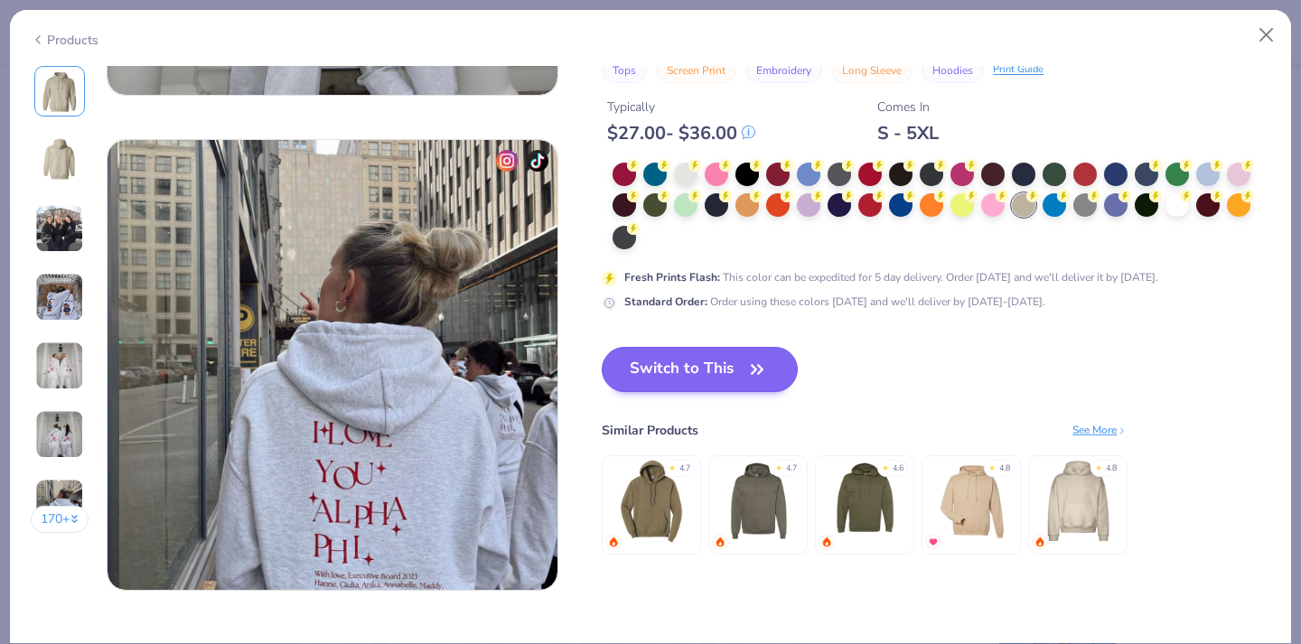
scroll to position [2896, 0]
click at [749, 358] on icon "button" at bounding box center [756, 370] width 25 height 25
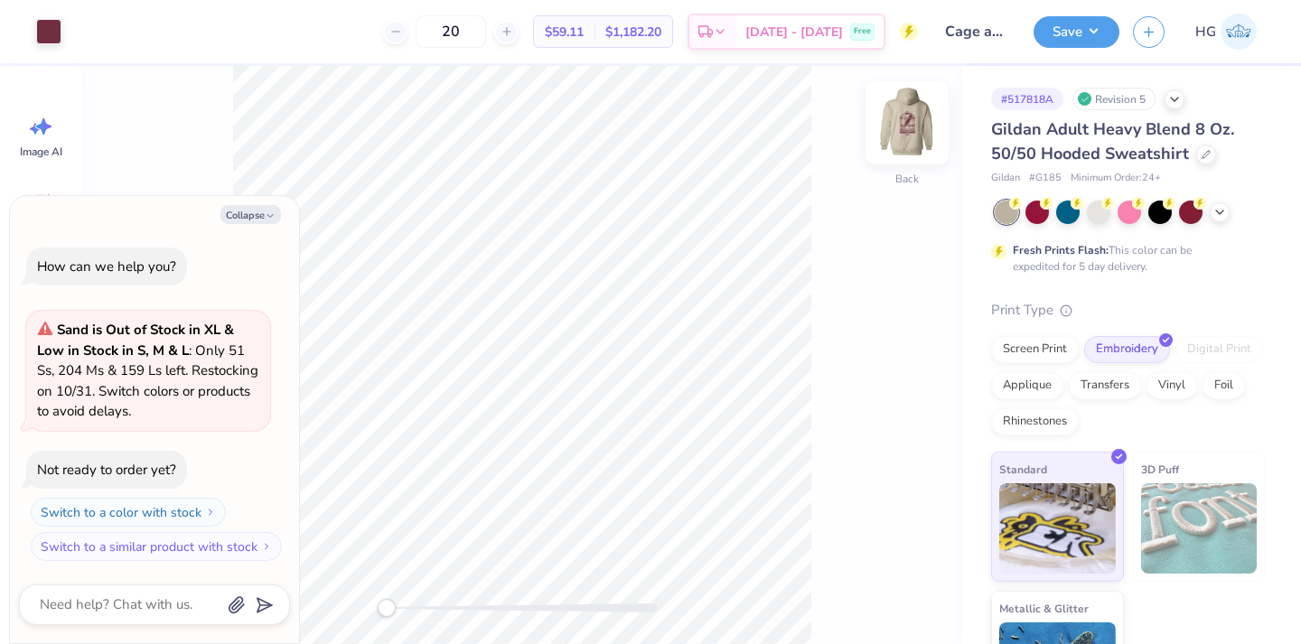
click at [918, 149] on img at bounding box center [907, 123] width 72 height 72
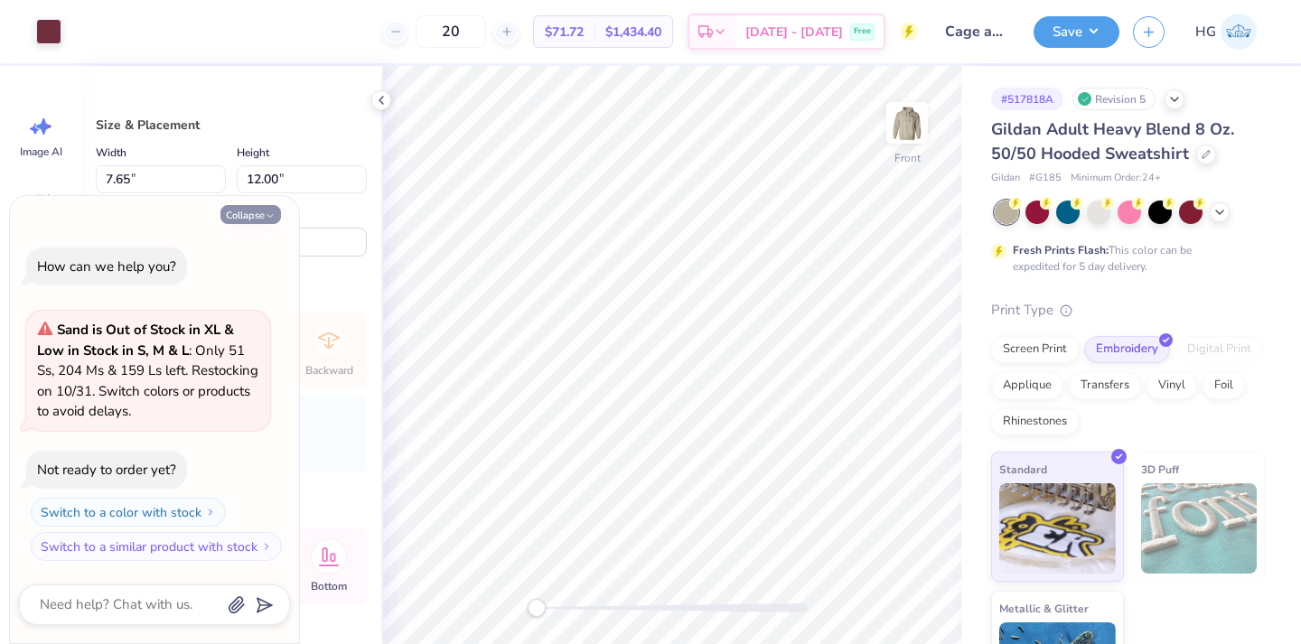
click at [245, 218] on button "Collapse" at bounding box center [250, 214] width 61 height 19
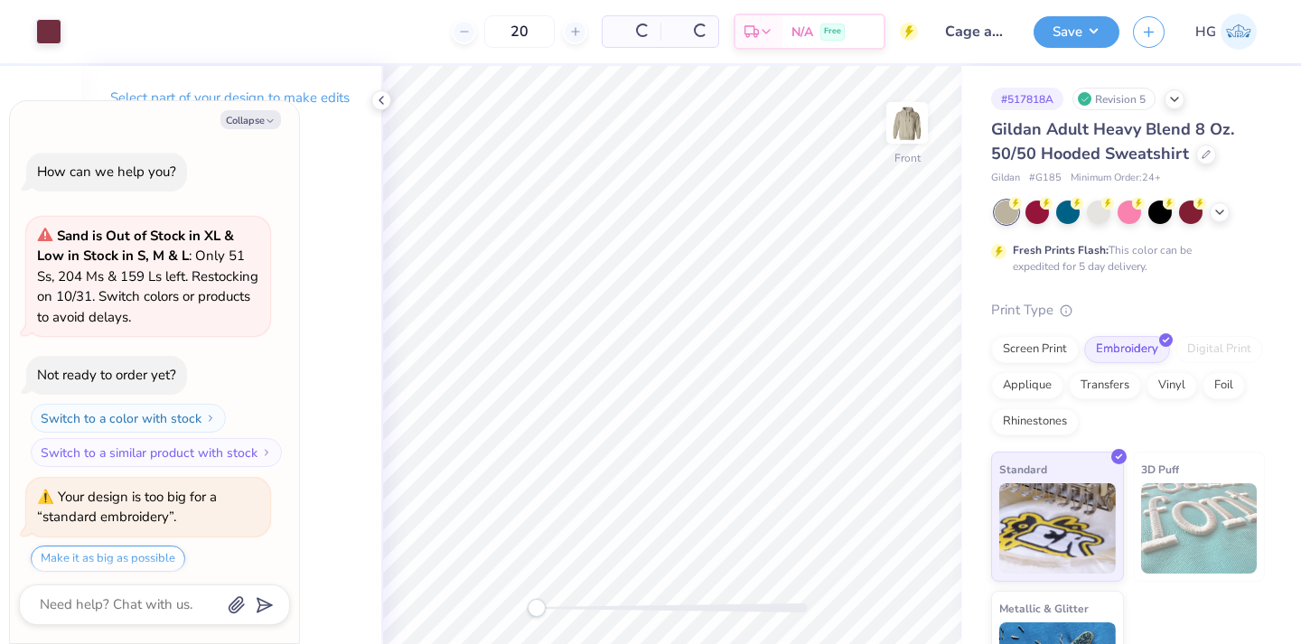
scroll to position [55, 0]
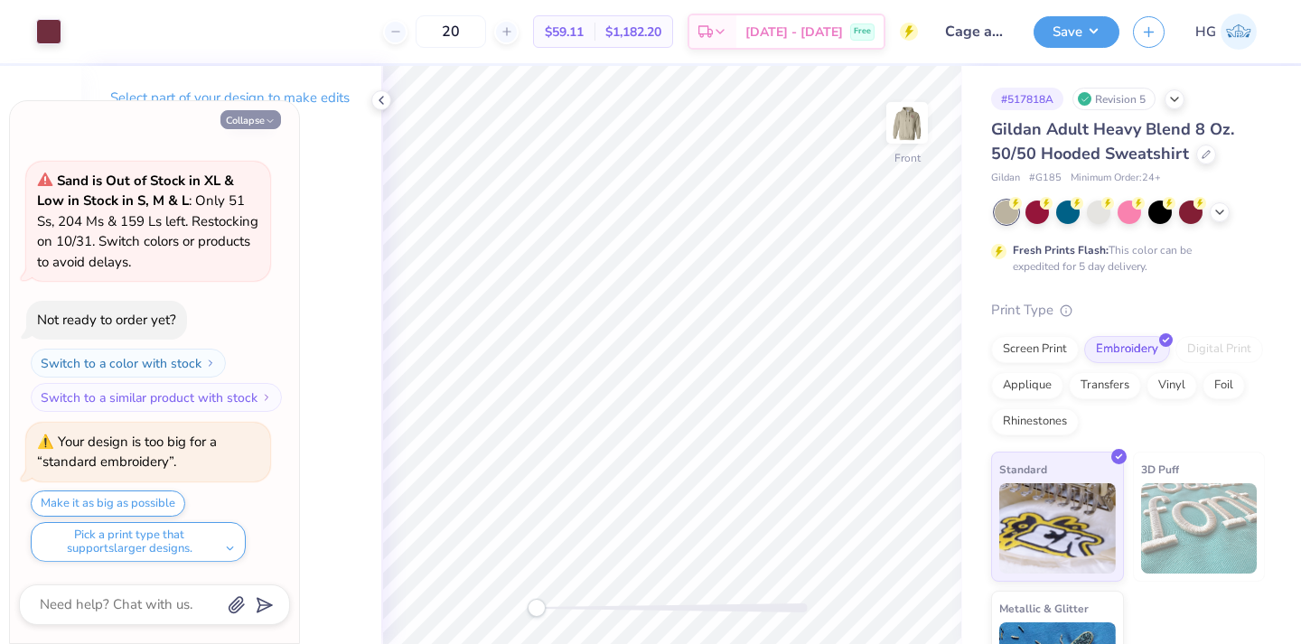
click at [264, 115] on button "Collapse" at bounding box center [250, 119] width 61 height 19
type textarea "x"
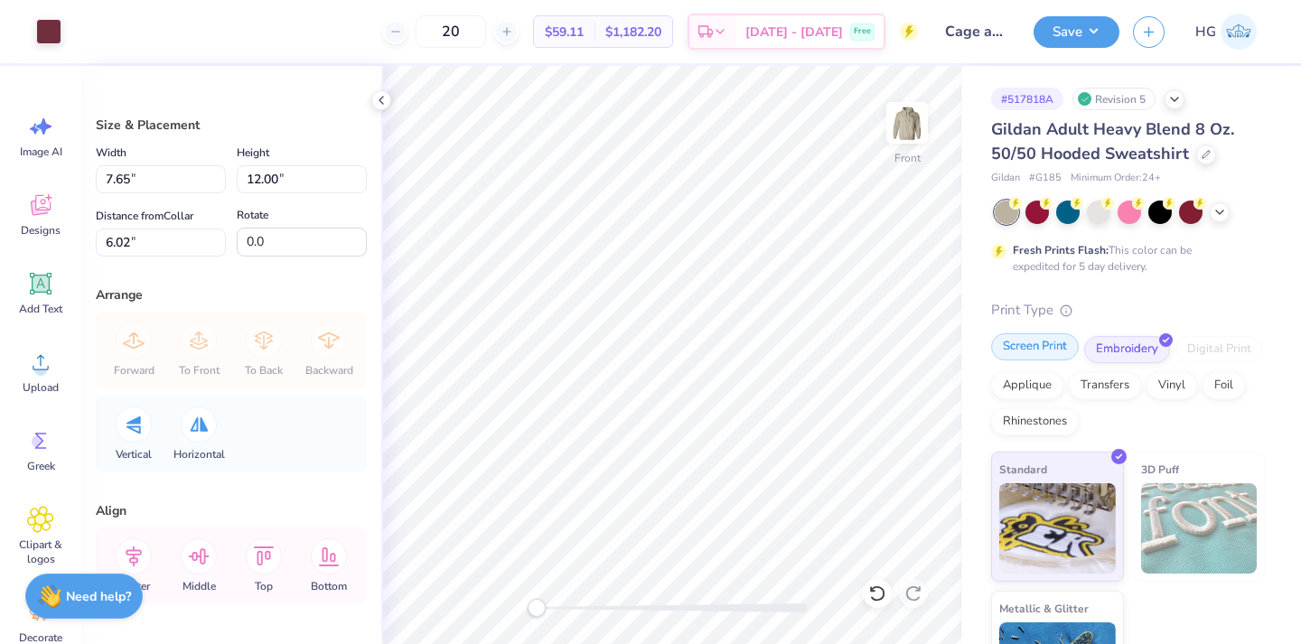
click at [1058, 360] on div "Screen Print Embroidery Digital Print Applique Transfers Vinyl Foil Rhinestones" at bounding box center [1128, 385] width 274 height 99
click at [1044, 355] on div "Screen Print" at bounding box center [1035, 346] width 88 height 27
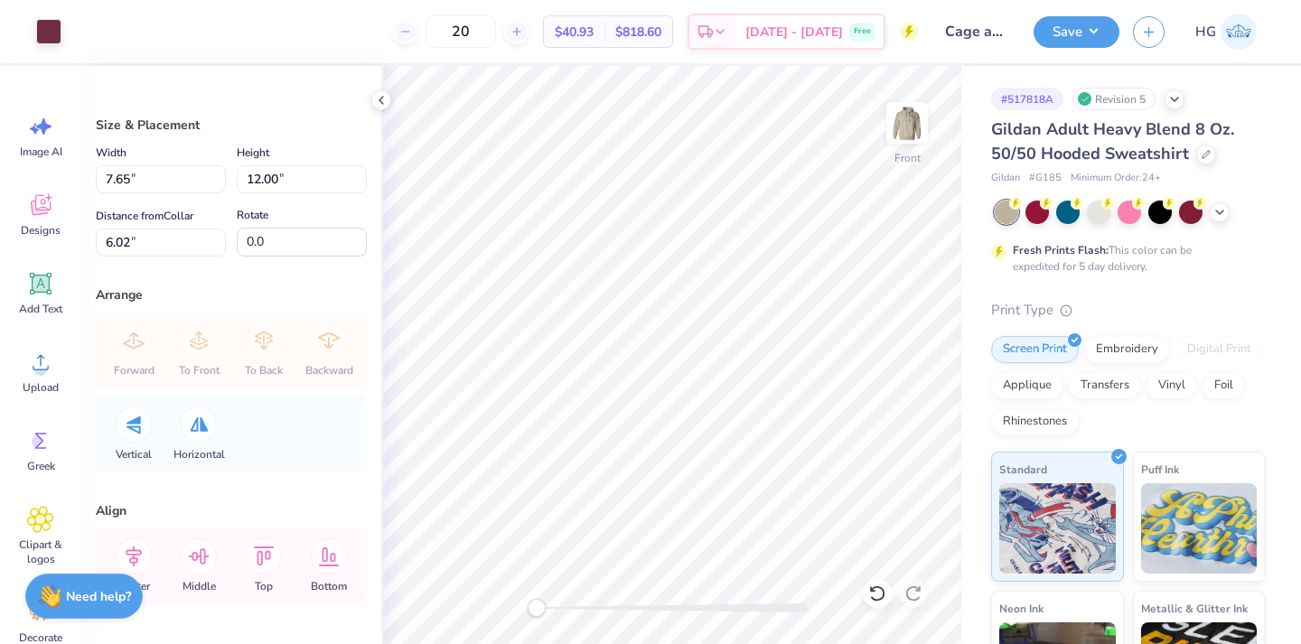
type input "6.00"
type input "8.99"
type input "14.11"
type input "7.26"
type input "11.40"
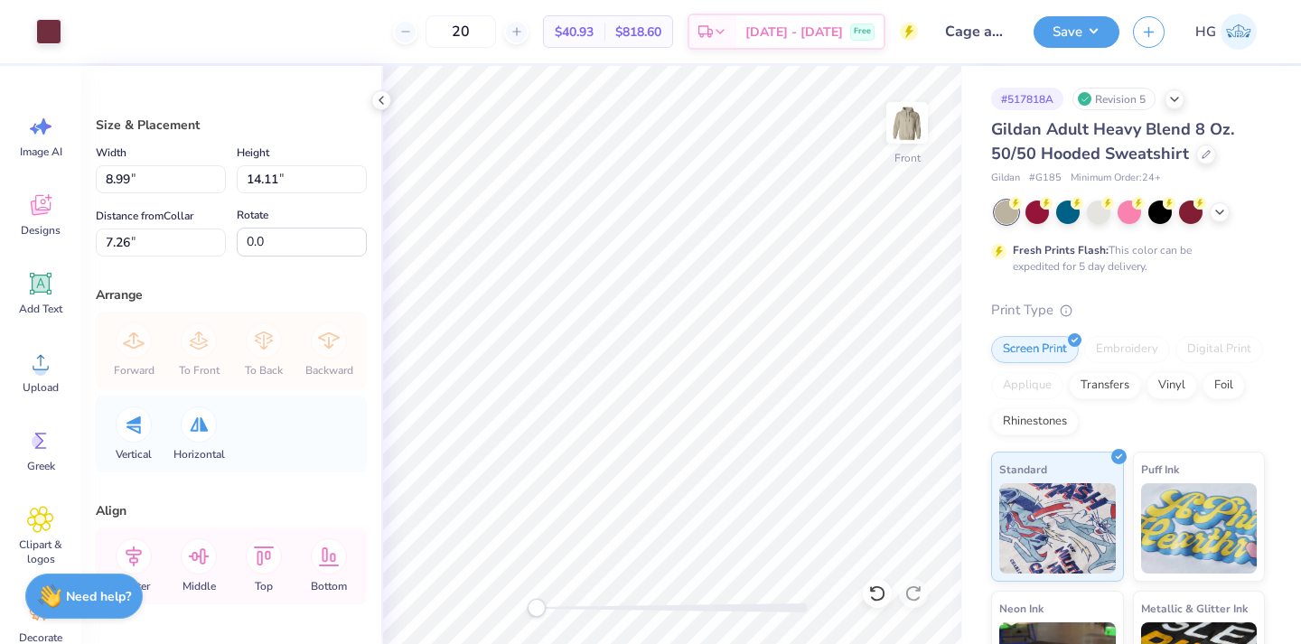
type input "17.88"
type input "6.31"
type input "10.58"
type input "16.60"
click at [902, 117] on img at bounding box center [907, 123] width 72 height 72
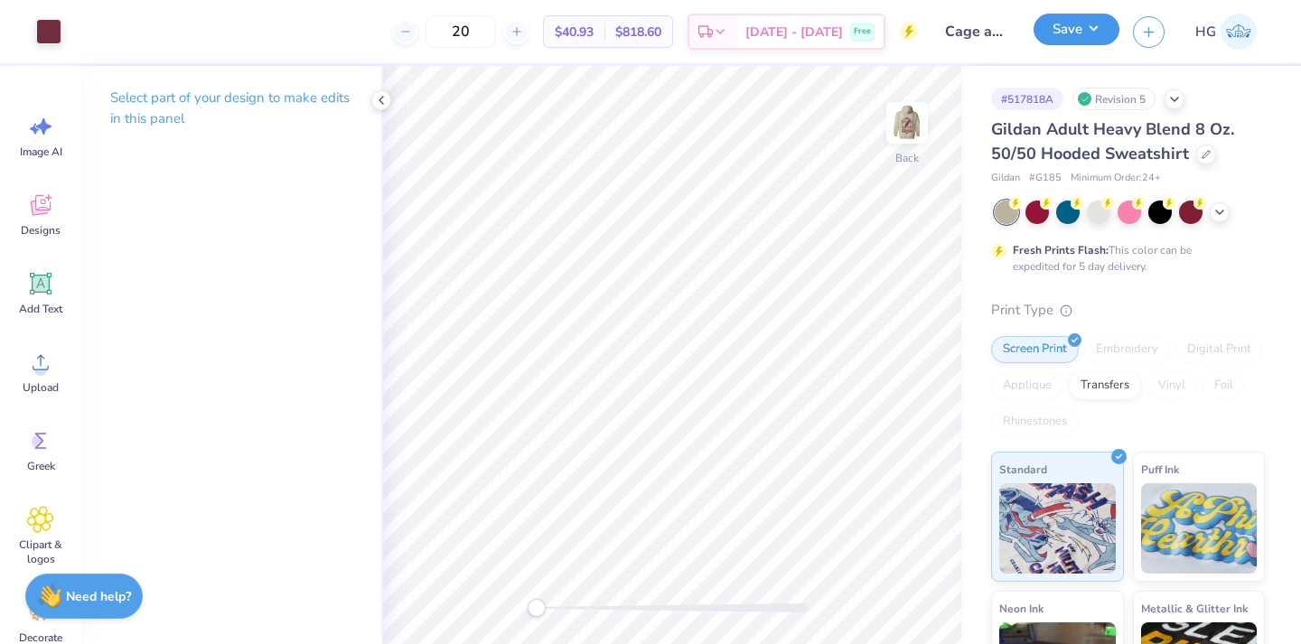
click at [1071, 34] on button "Save" at bounding box center [1076, 30] width 86 height 32
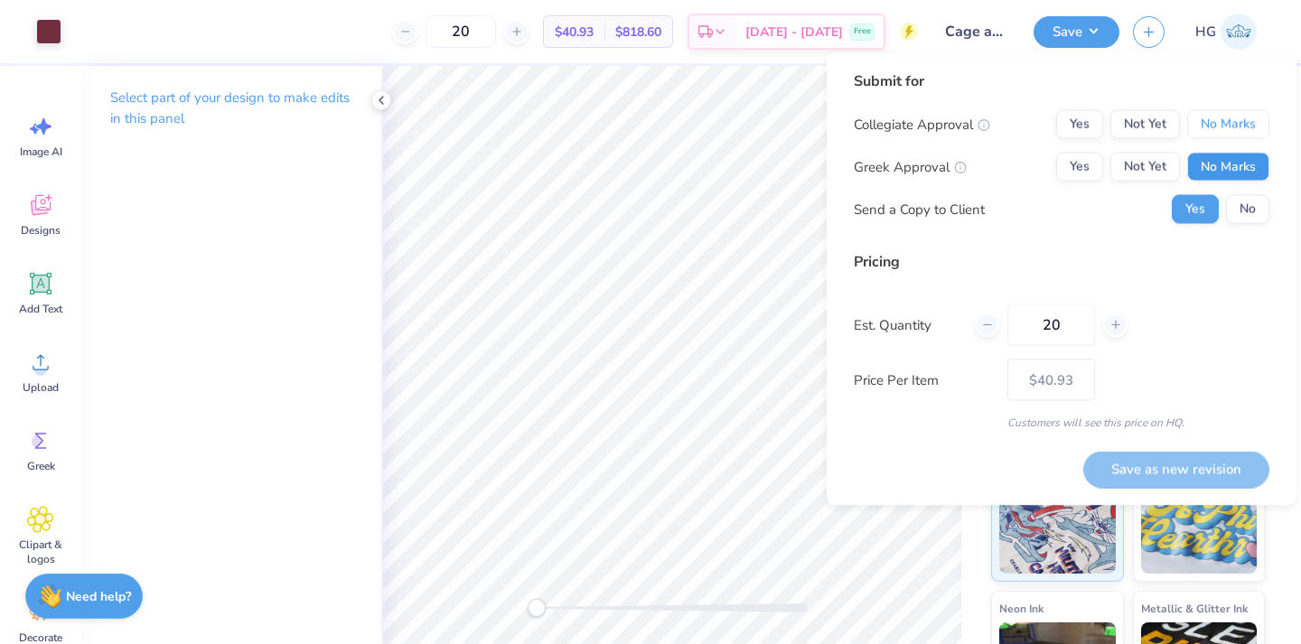
drag, startPoint x: 1226, startPoint y: 124, endPoint x: 1229, endPoint y: 166, distance: 42.6
click at [1229, 166] on div "Collegiate Approval Yes Not Yet No Marks Greek Approval Yes Not Yet No Marks Se…" at bounding box center [1062, 167] width 416 height 114
click at [1229, 166] on button "No Marks" at bounding box center [1228, 167] width 82 height 29
click at [1234, 129] on button "No Marks" at bounding box center [1228, 124] width 82 height 29
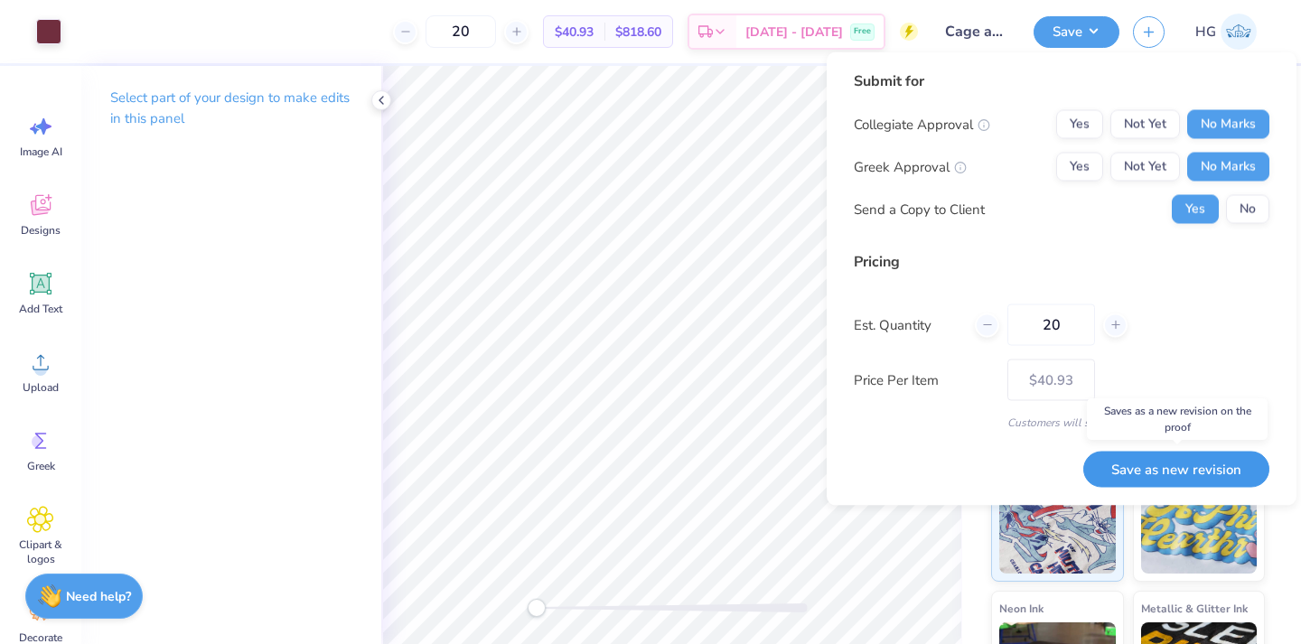
click at [1199, 460] on button "Save as new revision" at bounding box center [1176, 469] width 186 height 37
type input "$40.93"
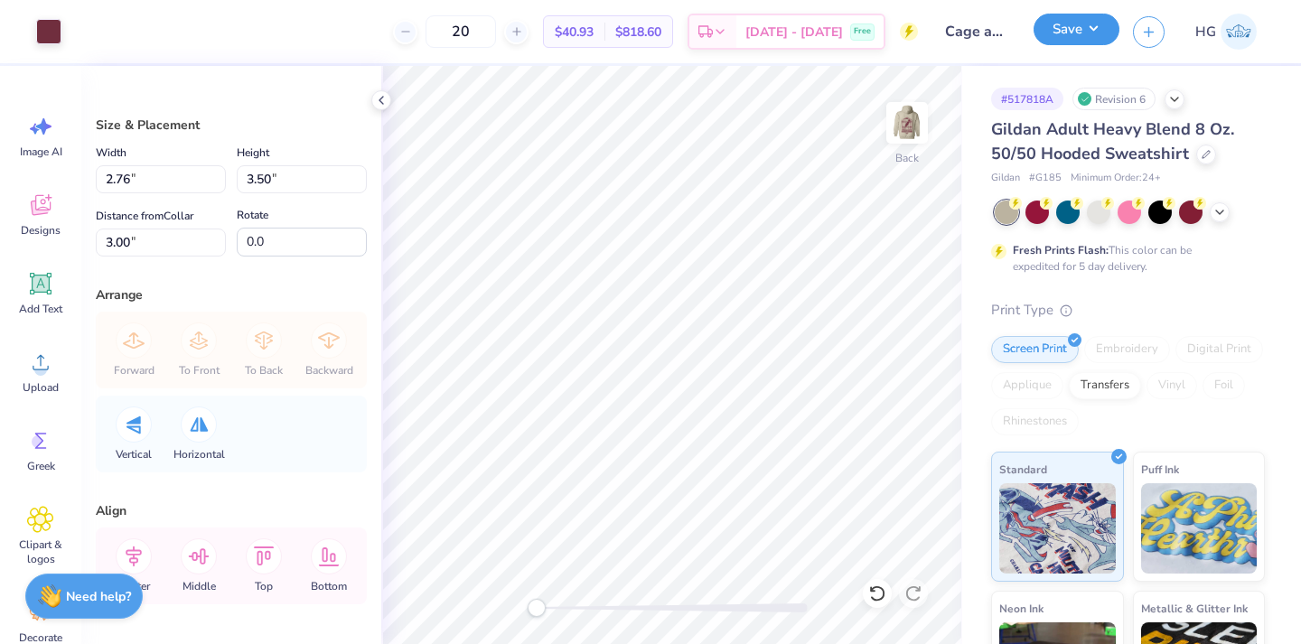
click at [1098, 33] on button "Save" at bounding box center [1076, 30] width 86 height 32
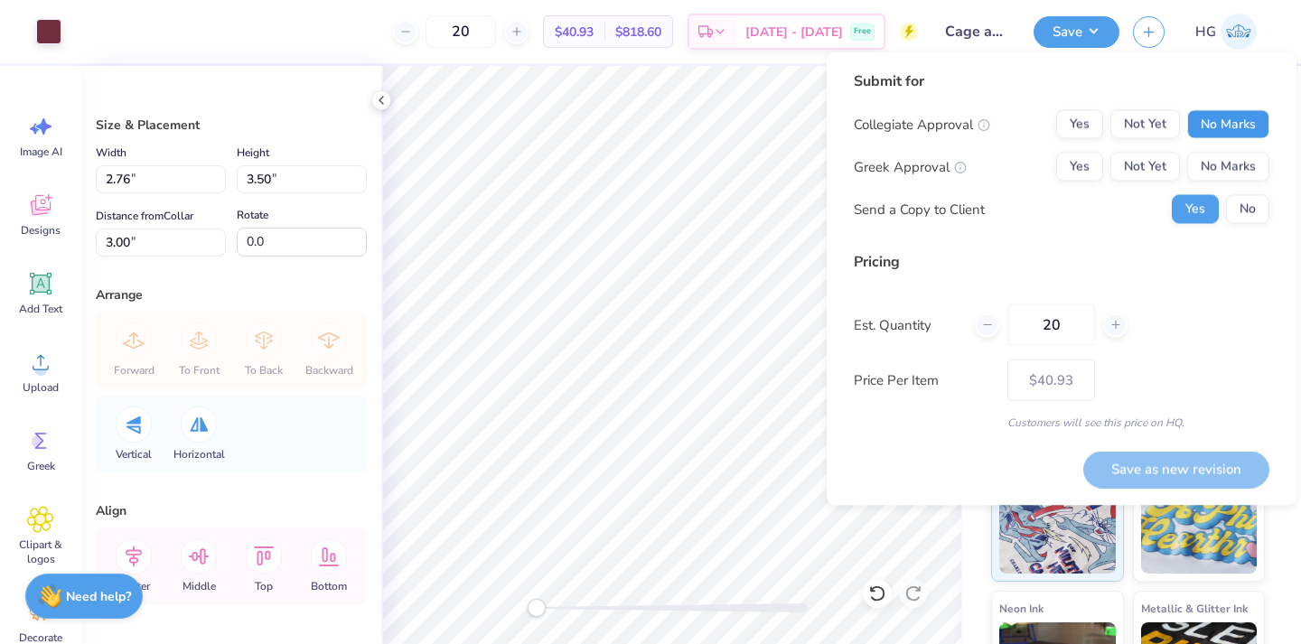
click at [1217, 123] on button "No Marks" at bounding box center [1228, 124] width 82 height 29
click at [1225, 154] on button "No Marks" at bounding box center [1228, 167] width 82 height 29
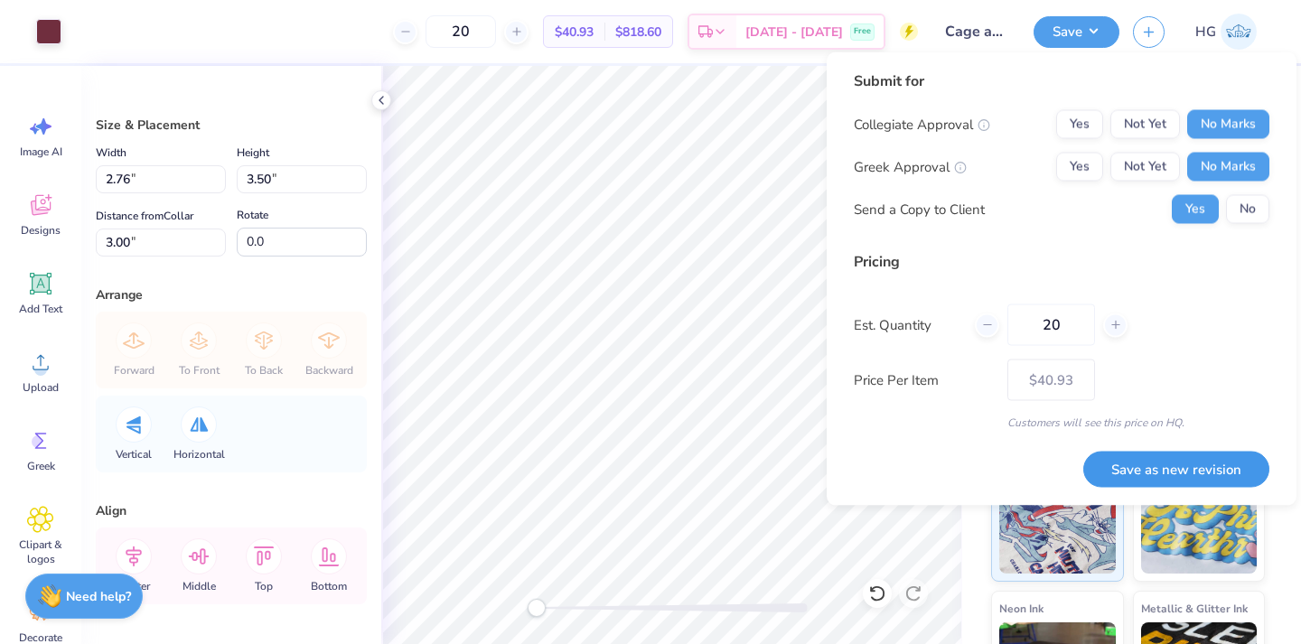
click at [1191, 458] on button "Save as new revision" at bounding box center [1176, 469] width 186 height 37
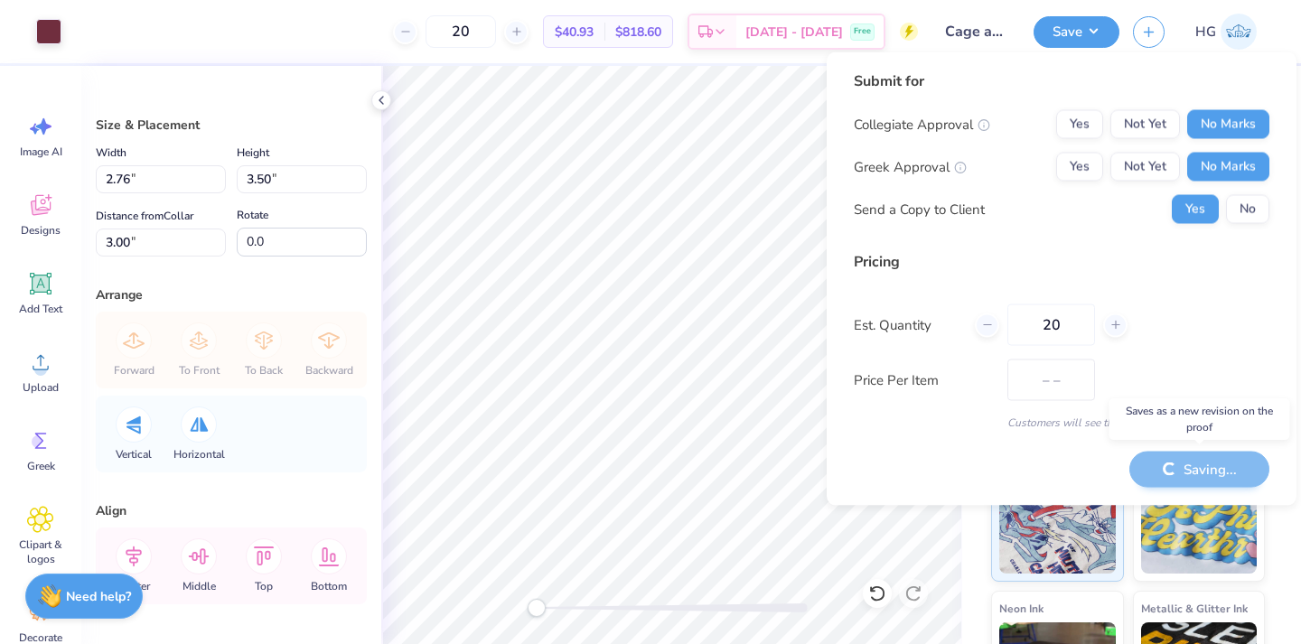
type input "$40.93"
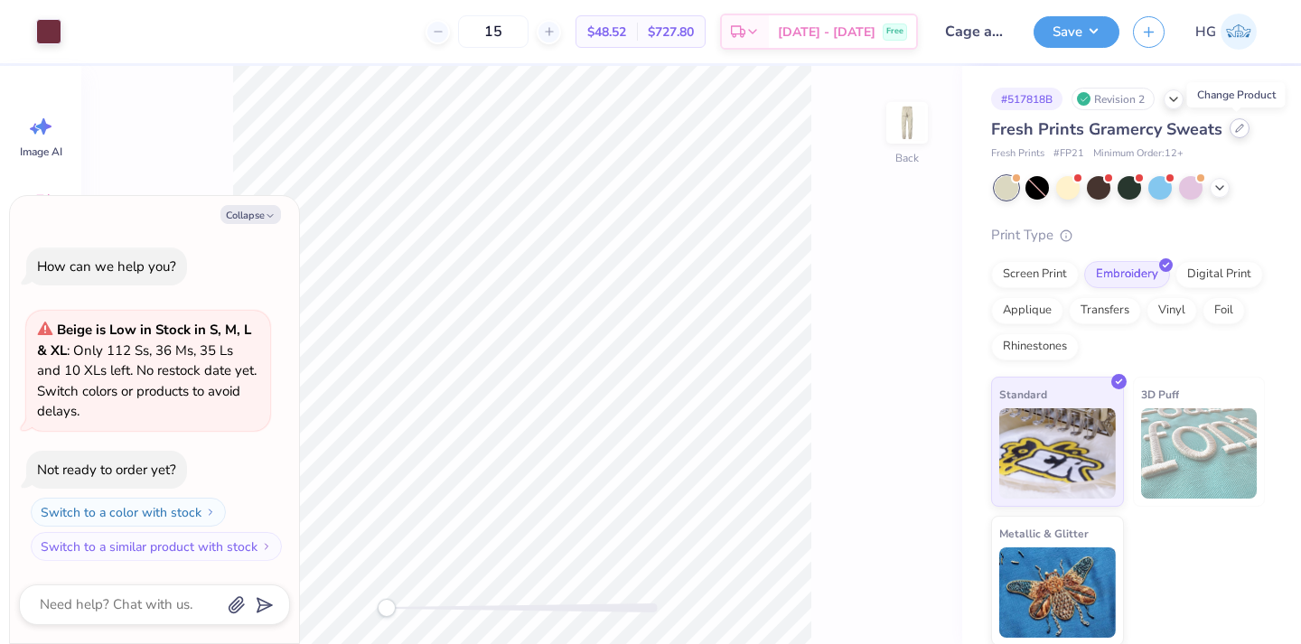
click at [1237, 136] on div at bounding box center [1239, 128] width 20 height 20
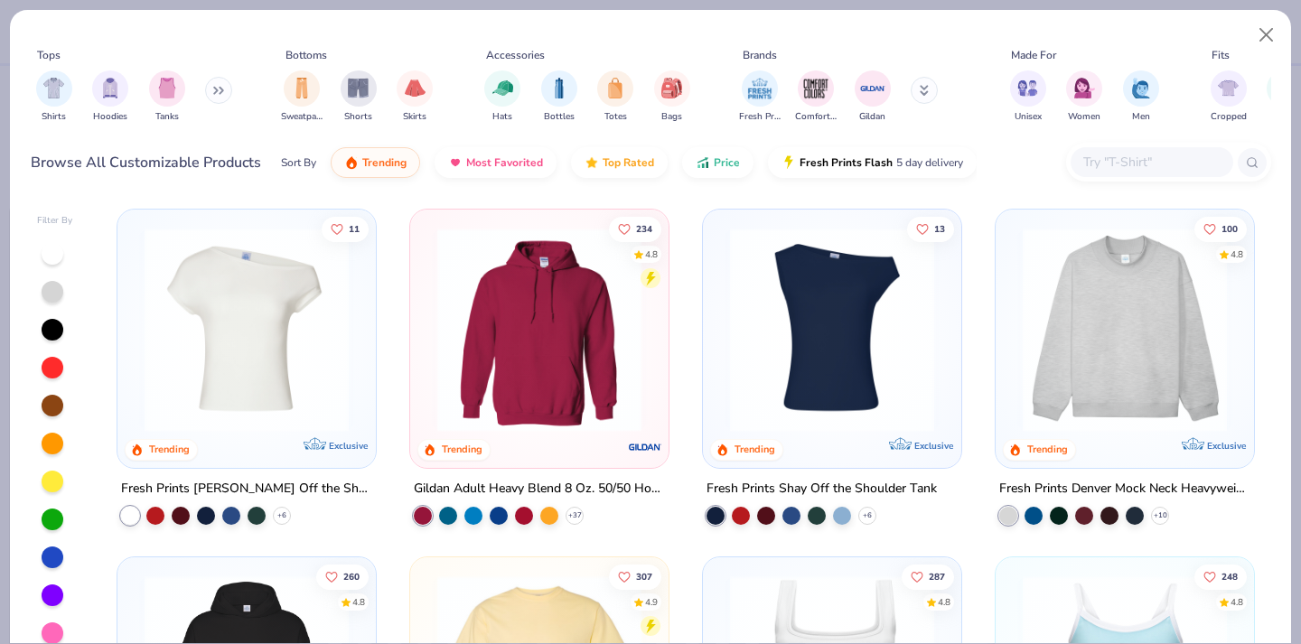
type textarea "x"
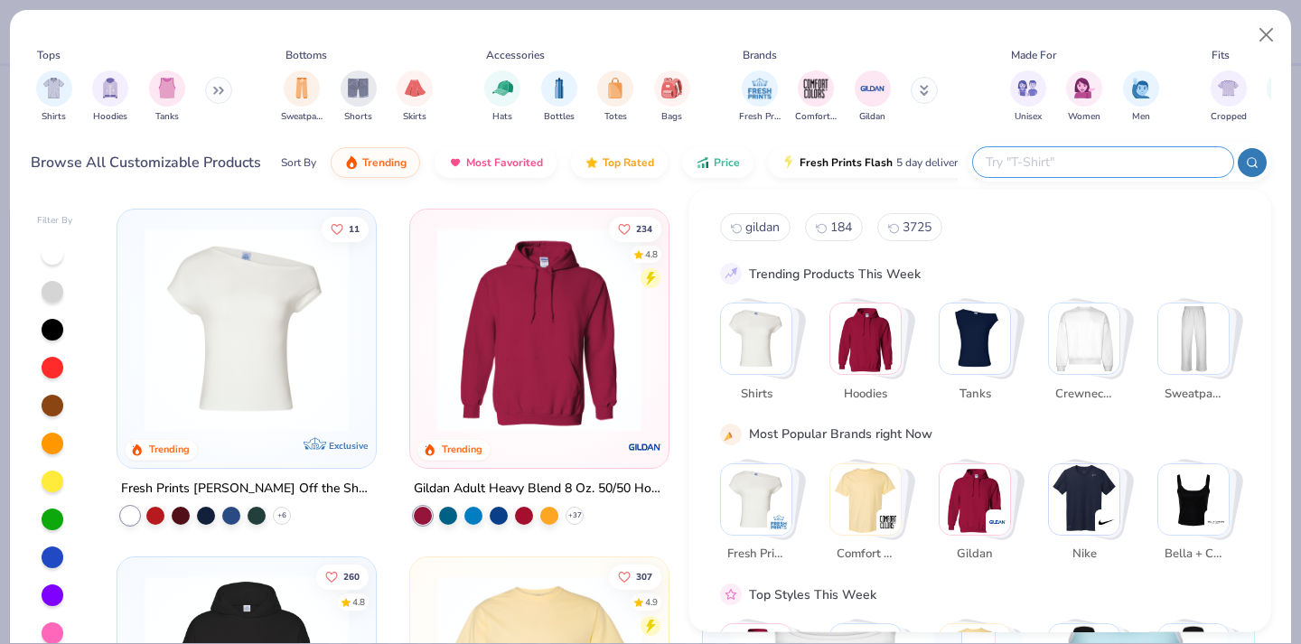
click at [1100, 164] on input "text" at bounding box center [1102, 162] width 237 height 21
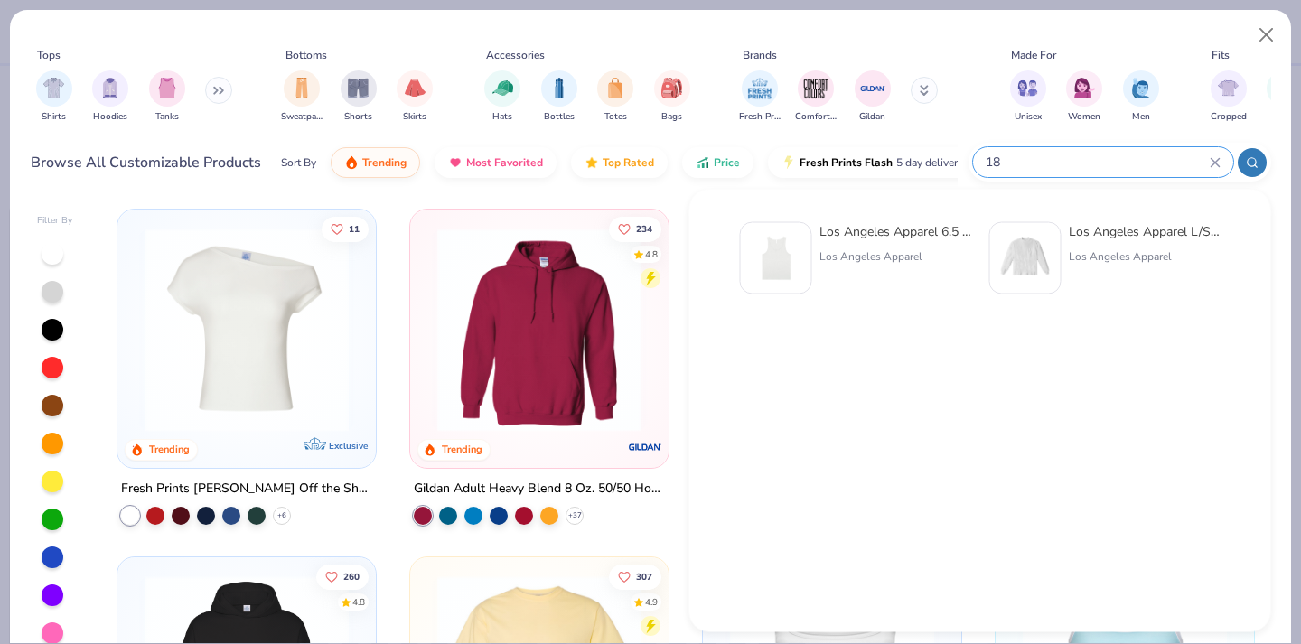
type input "1"
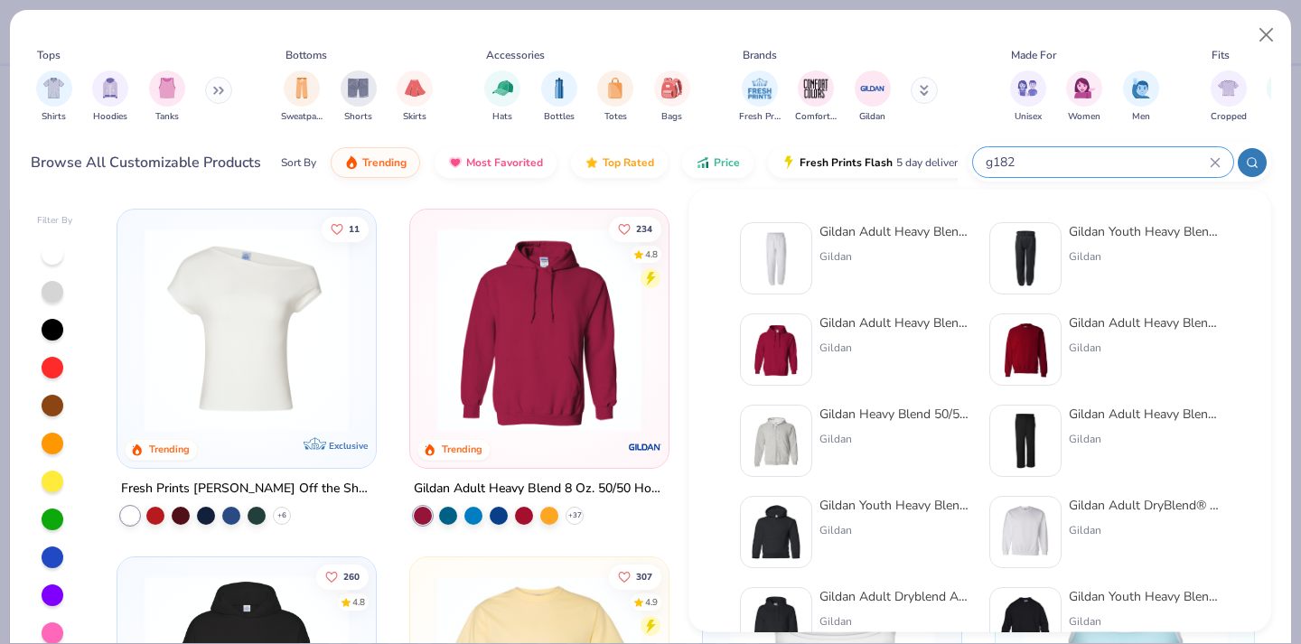
type input "g182"
click at [893, 242] on div "Gildan Adult Heavy Blend Adult 8 Oz. 50/50 Sweatpants Gildan" at bounding box center [895, 258] width 152 height 72
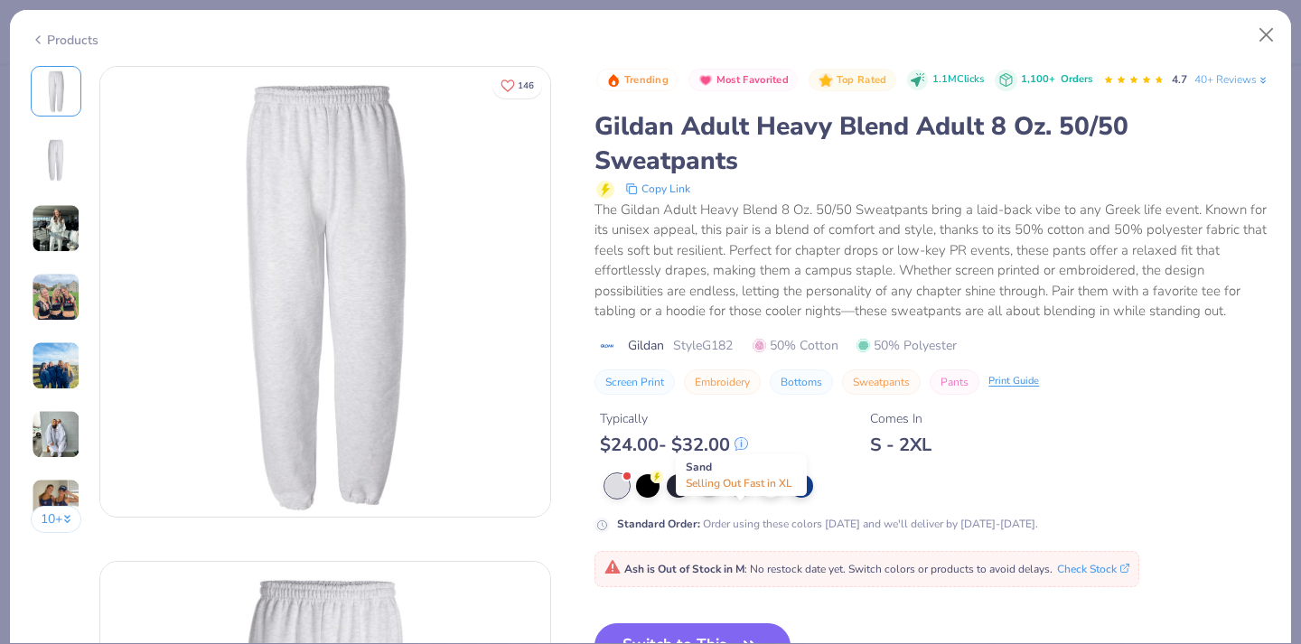
click at [735, 496] on div at bounding box center [739, 483] width 23 height 23
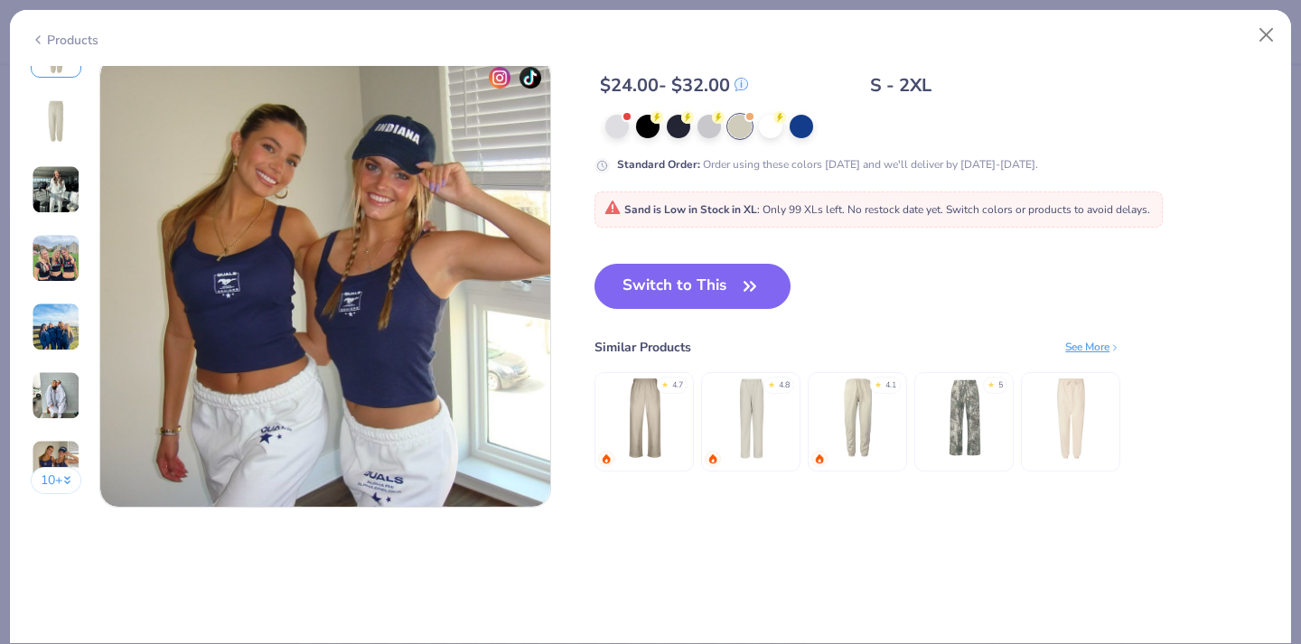
scroll to position [2975, 0]
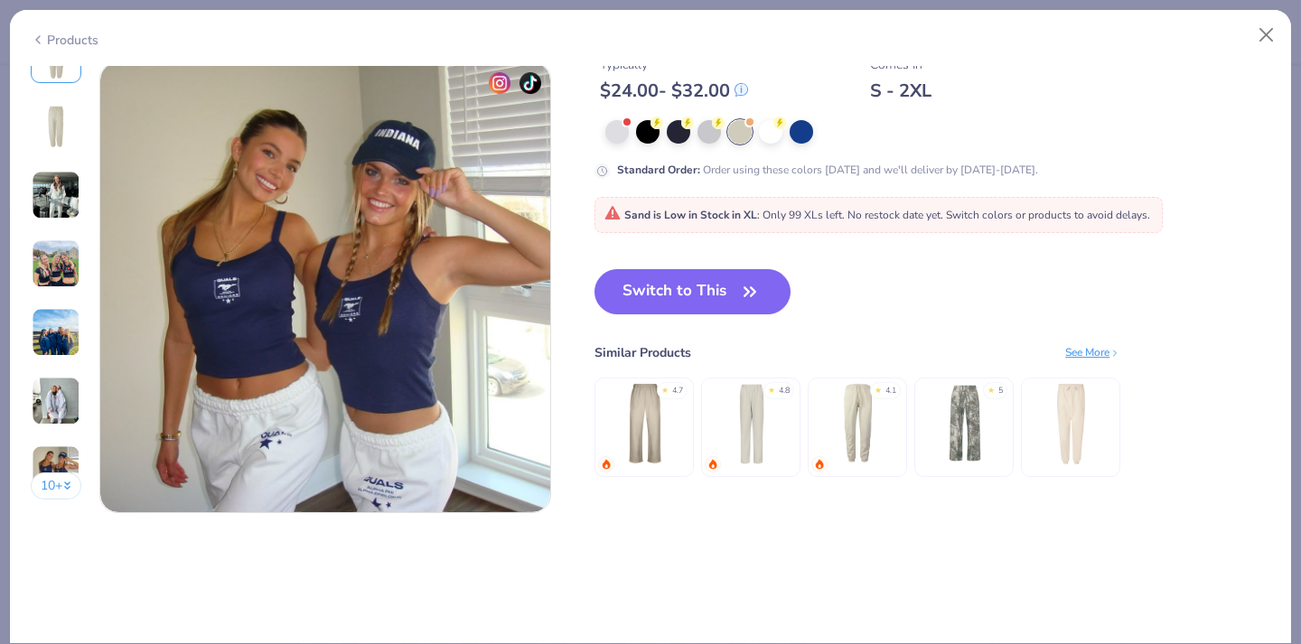
click at [737, 435] on img at bounding box center [751, 423] width 86 height 86
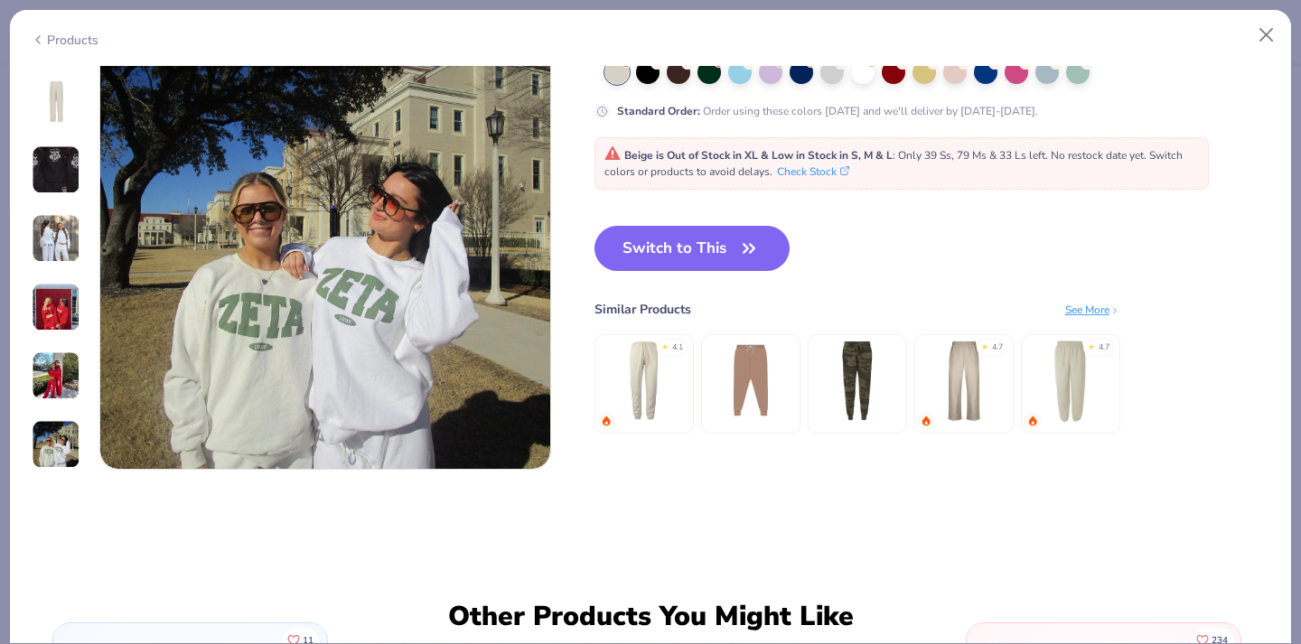
scroll to position [3017, 0]
click at [1059, 379] on img at bounding box center [1070, 381] width 86 height 86
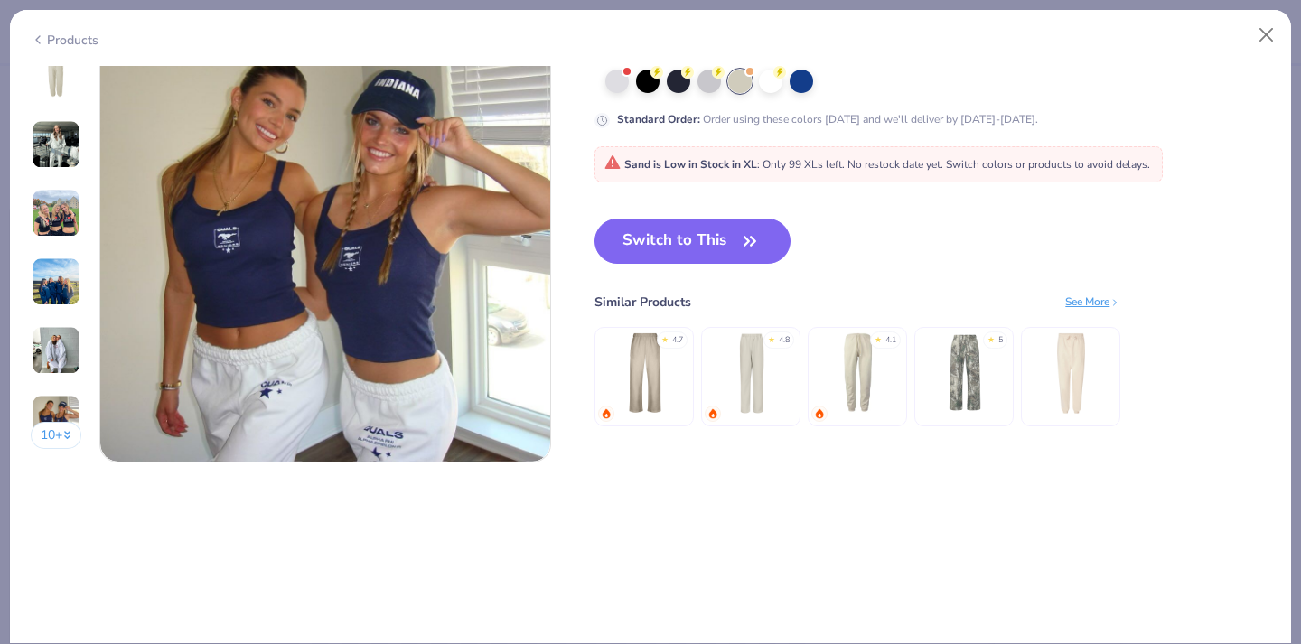
scroll to position [3023, 0]
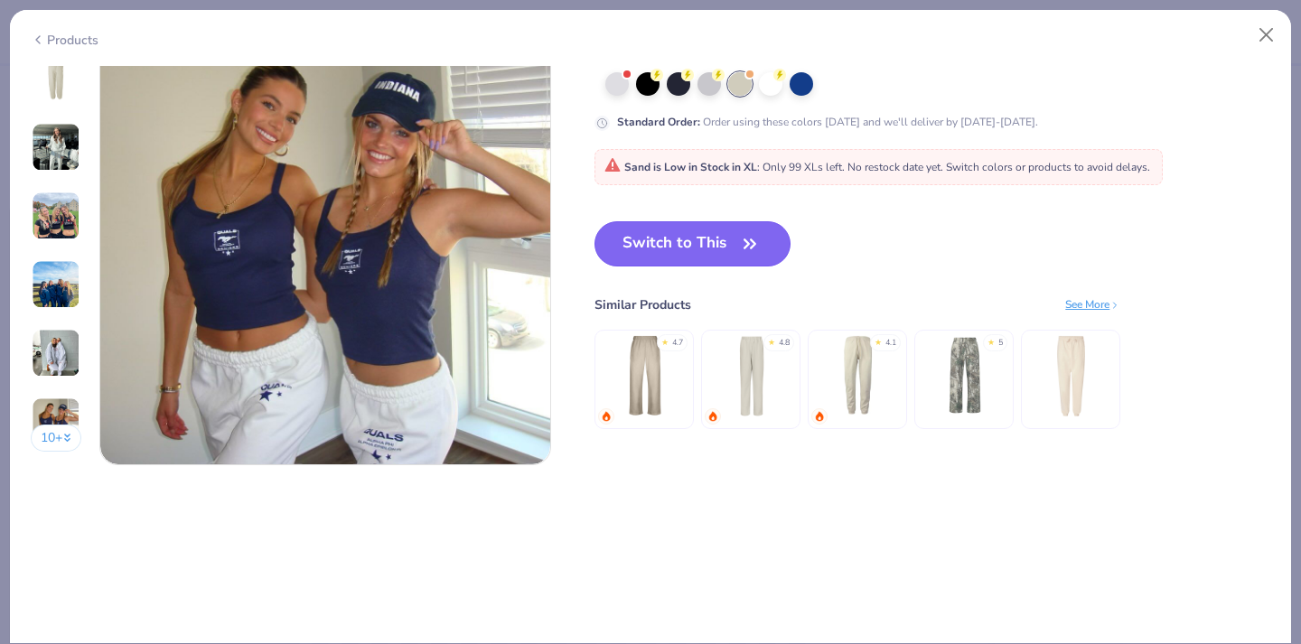
click at [752, 232] on icon "button" at bounding box center [749, 243] width 25 height 25
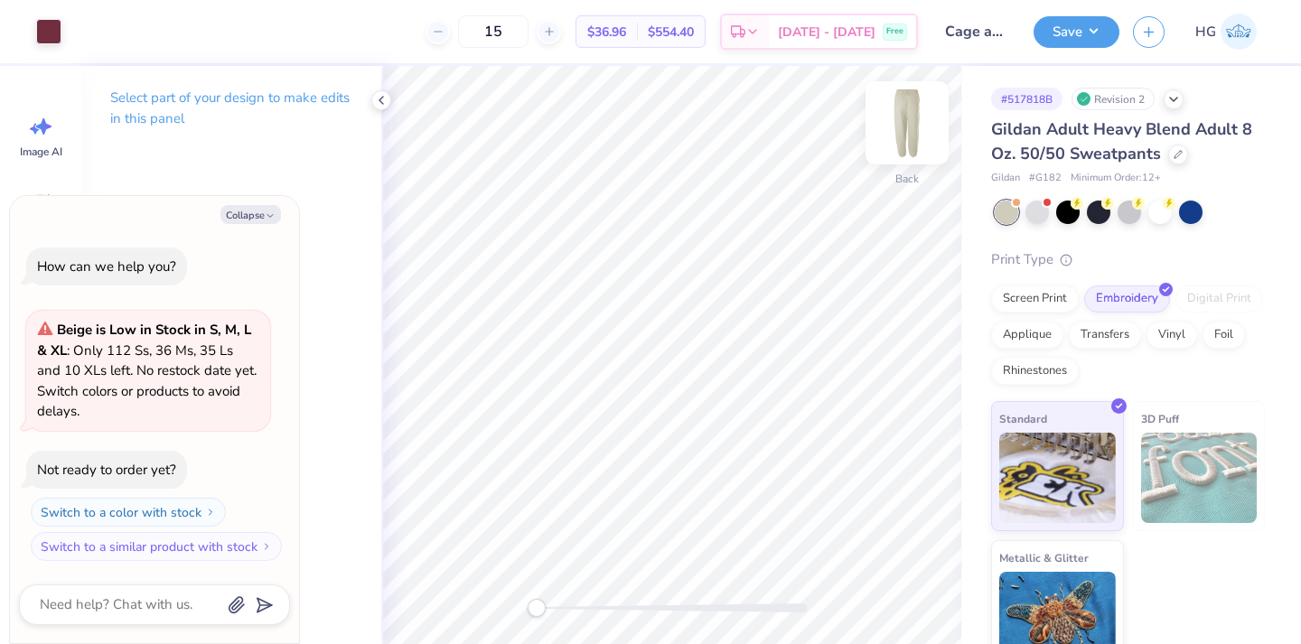
click at [918, 128] on img at bounding box center [907, 123] width 72 height 72
click at [918, 128] on img at bounding box center [907, 123] width 36 height 36
click at [1102, 38] on button "Save" at bounding box center [1076, 30] width 86 height 32
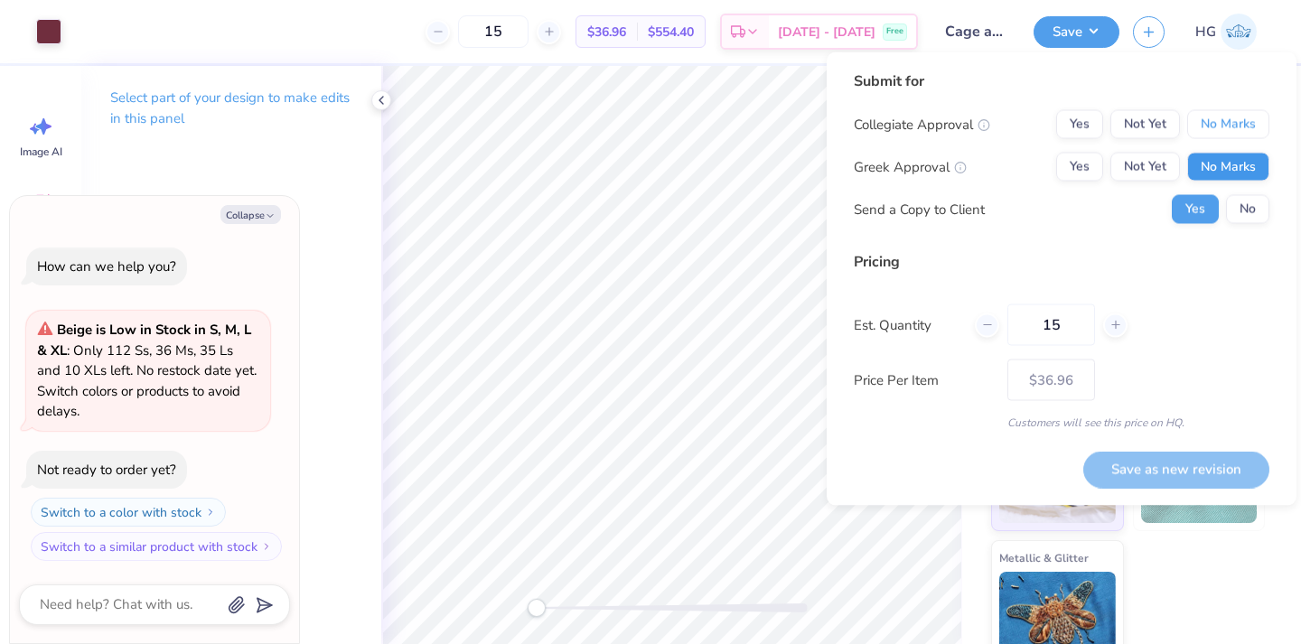
drag, startPoint x: 1207, startPoint y: 122, endPoint x: 1219, endPoint y: 160, distance: 39.7
click at [1219, 160] on div "Collegiate Approval Yes Not Yet No Marks Greek Approval Yes Not Yet No Marks Se…" at bounding box center [1062, 167] width 416 height 114
drag, startPoint x: 1219, startPoint y: 160, endPoint x: 1227, endPoint y: 130, distance: 30.9
click at [1227, 130] on div "Collegiate Approval Yes Not Yet No Marks Greek Approval Yes Not Yet No Marks Se…" at bounding box center [1062, 167] width 416 height 114
click at [1227, 130] on button "No Marks" at bounding box center [1228, 124] width 82 height 29
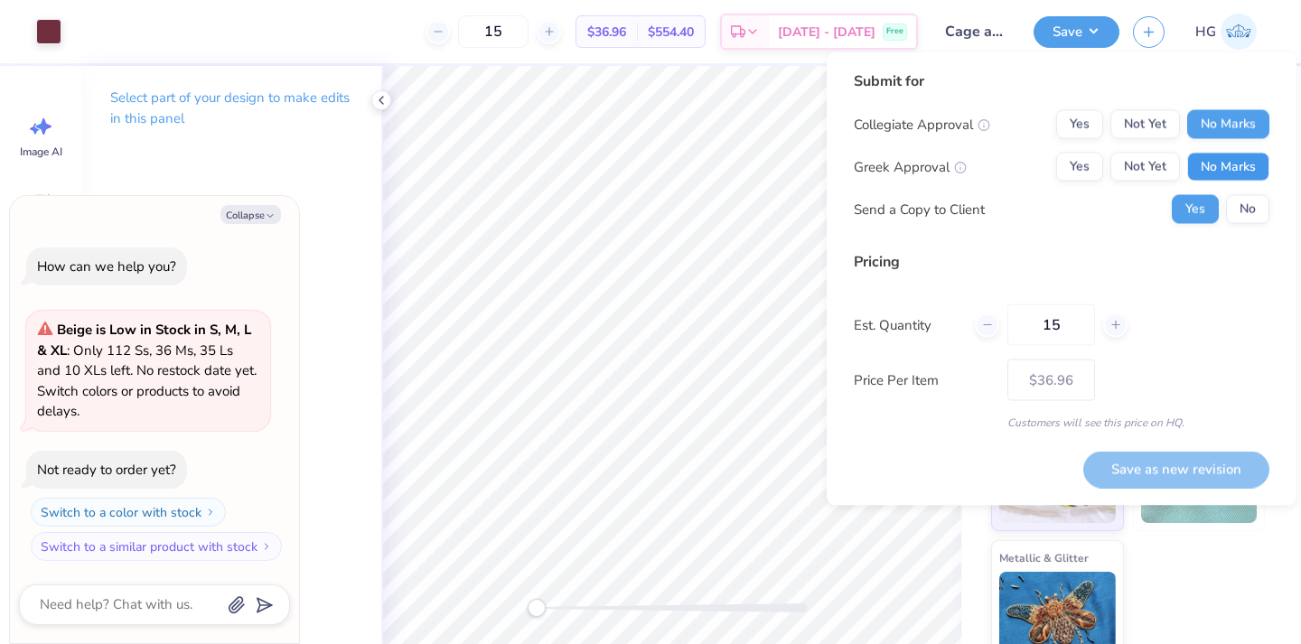
click at [1231, 162] on button "No Marks" at bounding box center [1228, 167] width 82 height 29
click at [1198, 472] on button "Save as new revision" at bounding box center [1176, 469] width 186 height 37
type textarea "x"
type input "– –"
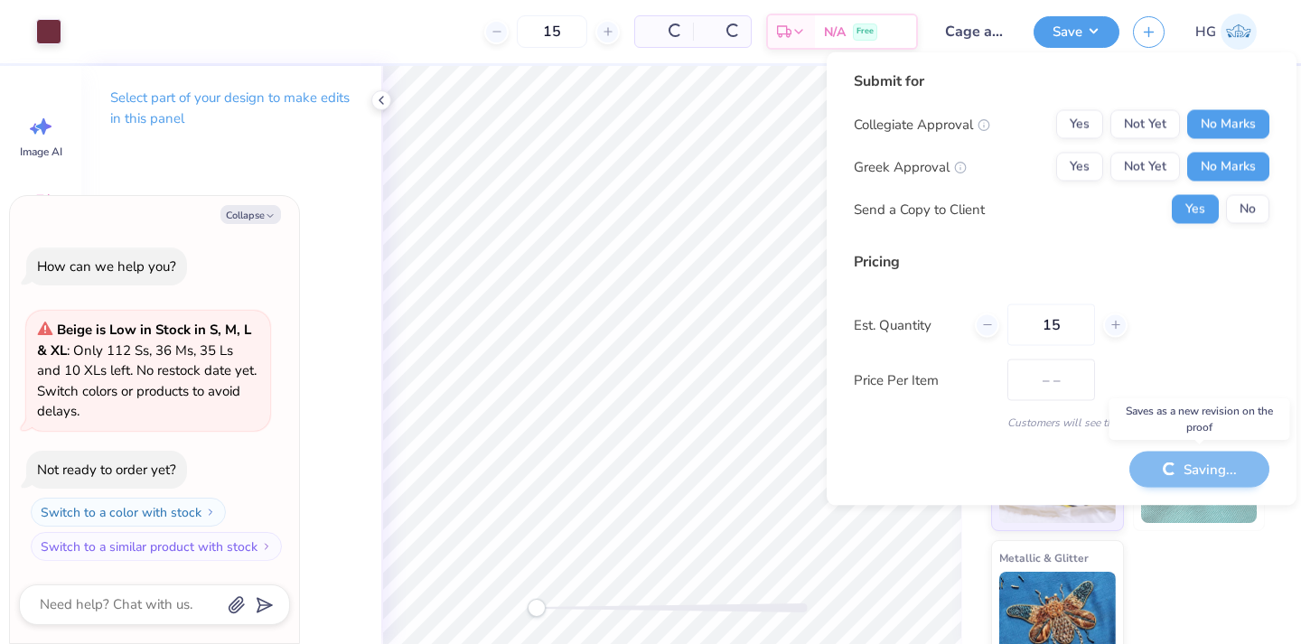
type textarea "x"
type input "$36.96"
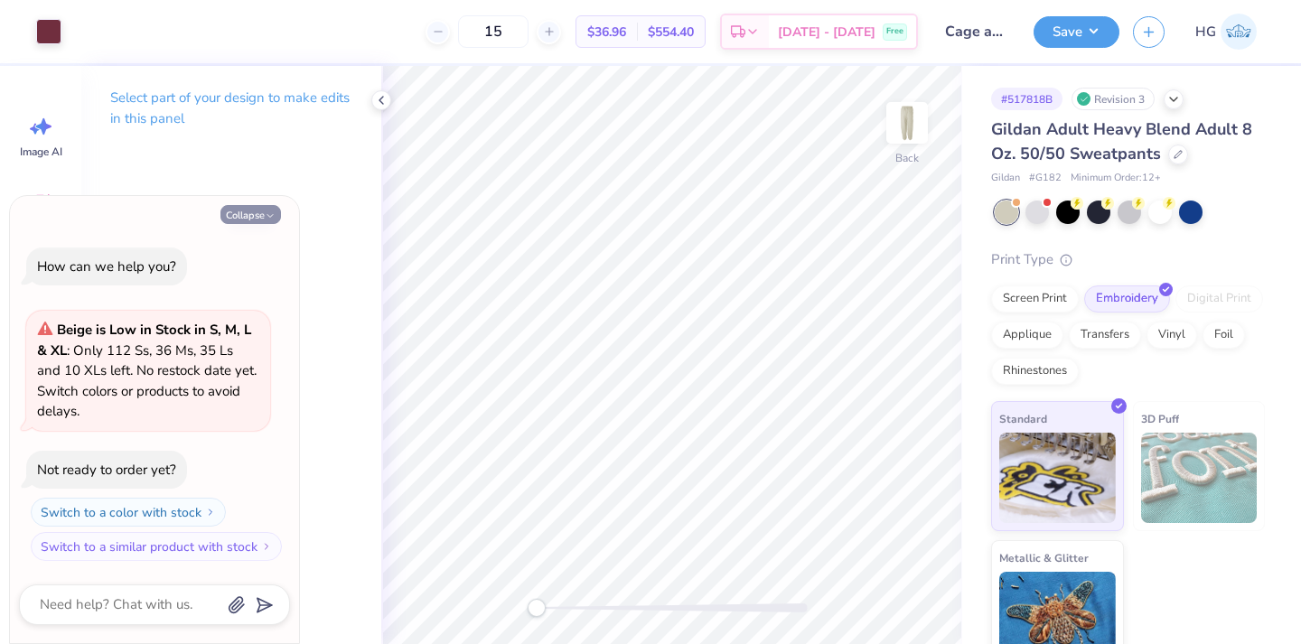
click at [275, 208] on button "Collapse" at bounding box center [250, 214] width 61 height 19
type textarea "x"
